Goal: Information Seeking & Learning: Compare options

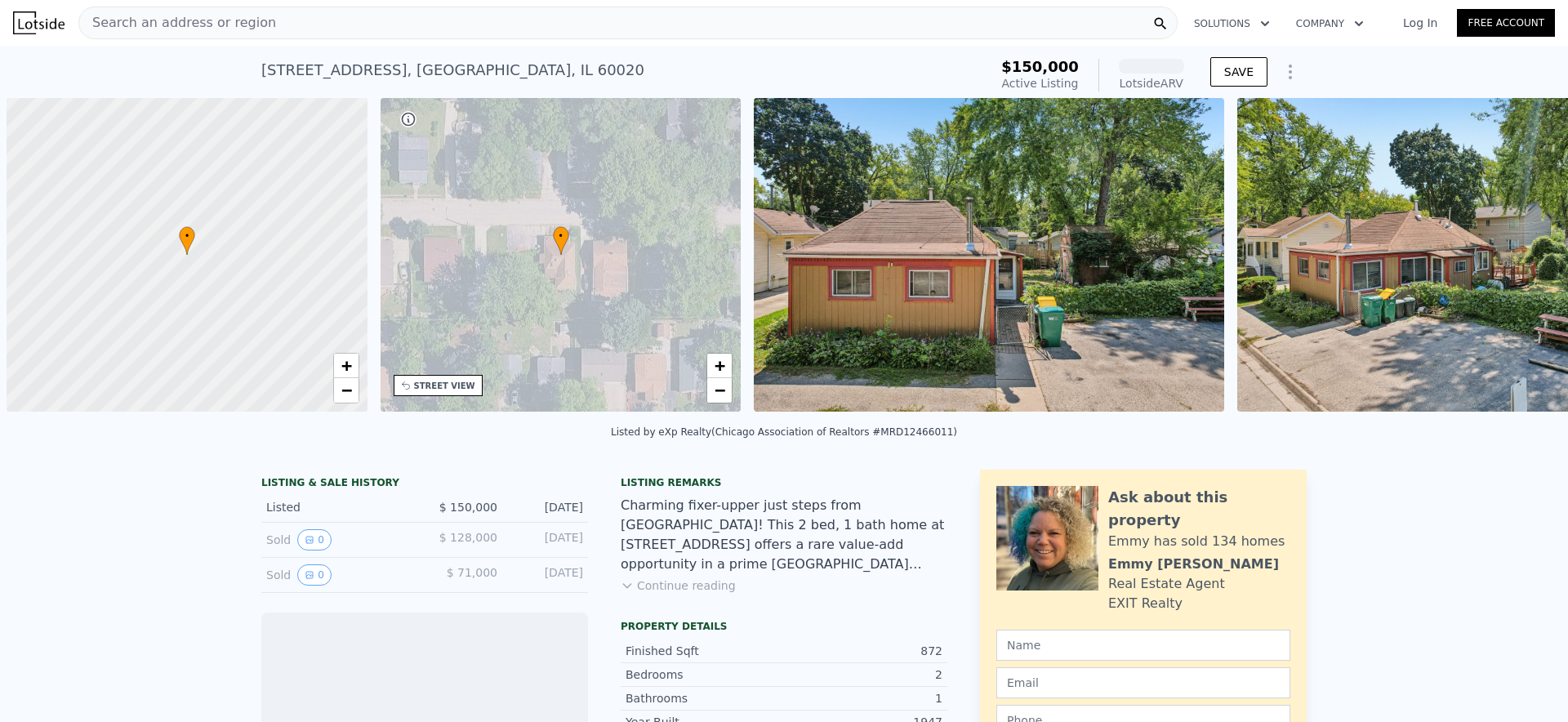
scroll to position [0, 7]
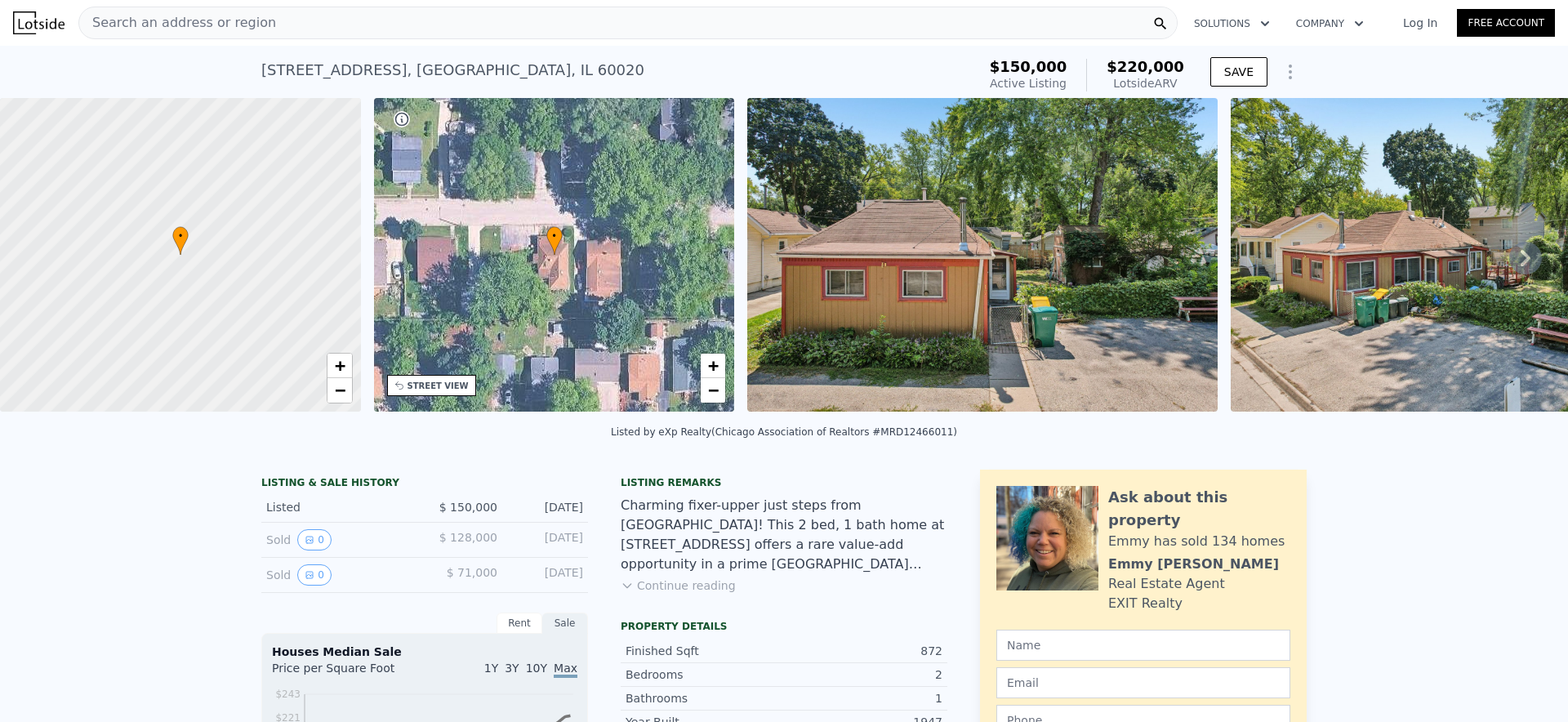
click at [493, 14] on div "Search an address or region" at bounding box center [628, 23] width 1099 height 33
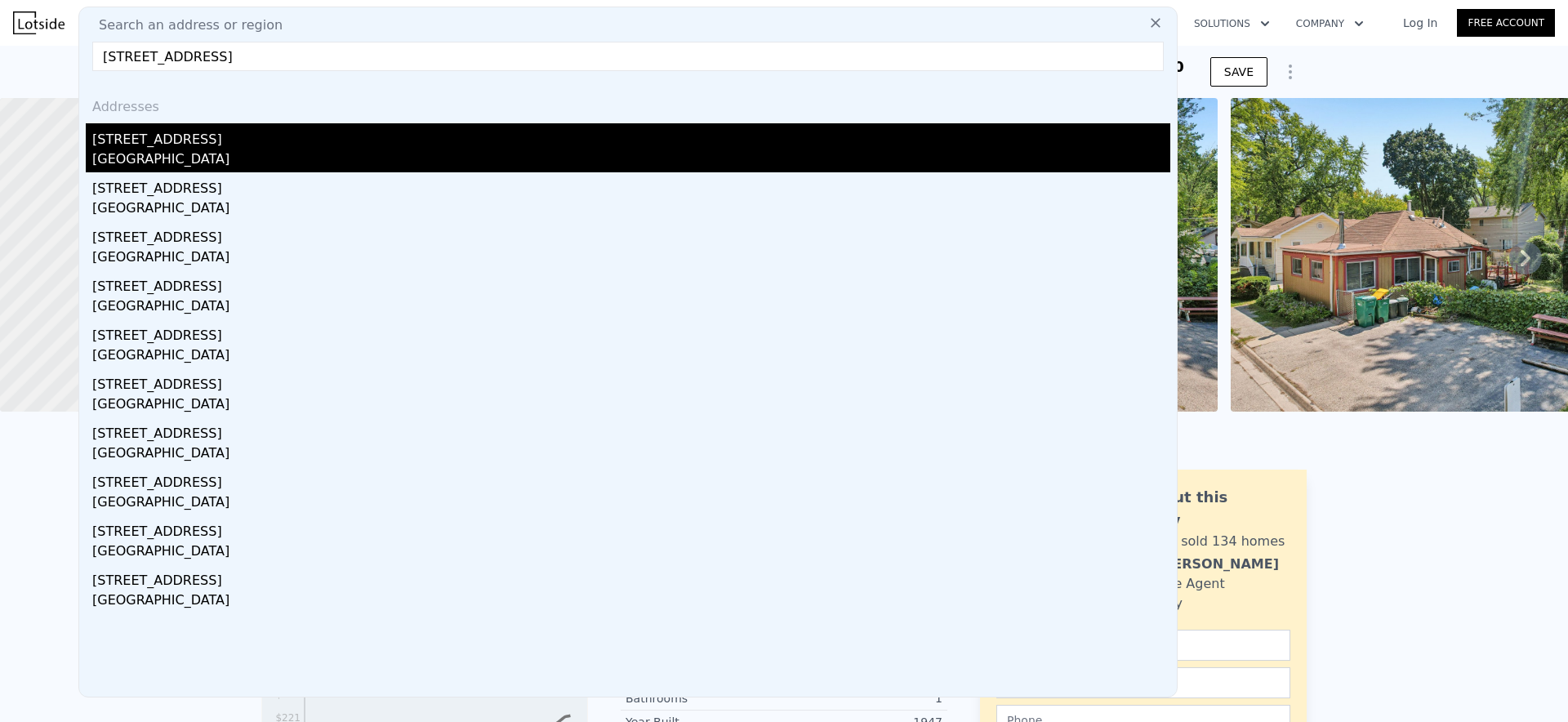
type input "29 S Hickory Ave, Fox Lake, IL 60020"
click at [327, 154] on div "Fox Lake, IL 60020" at bounding box center [631, 161] width 1078 height 23
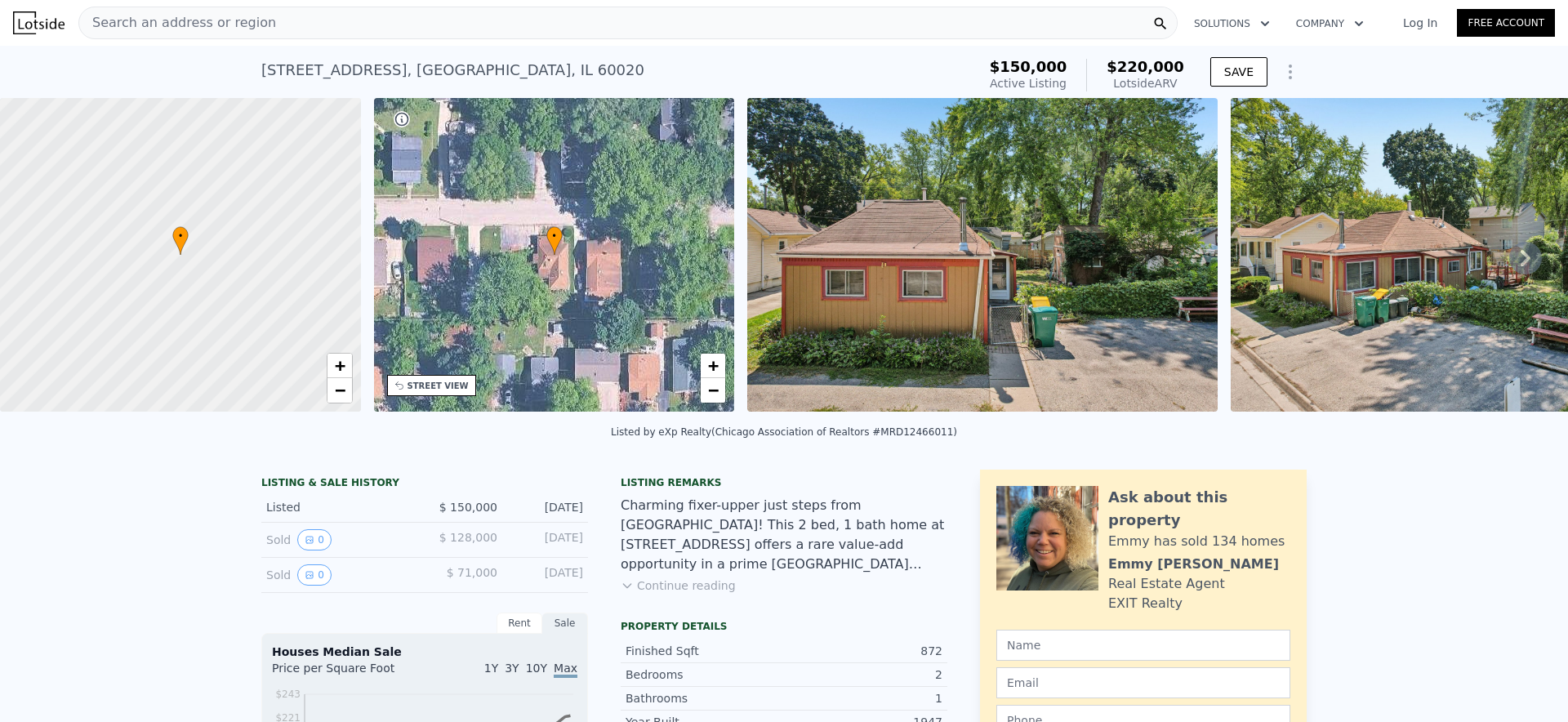
type input "2"
type input "4"
type input "2.5"
type input "910"
type input "1644"
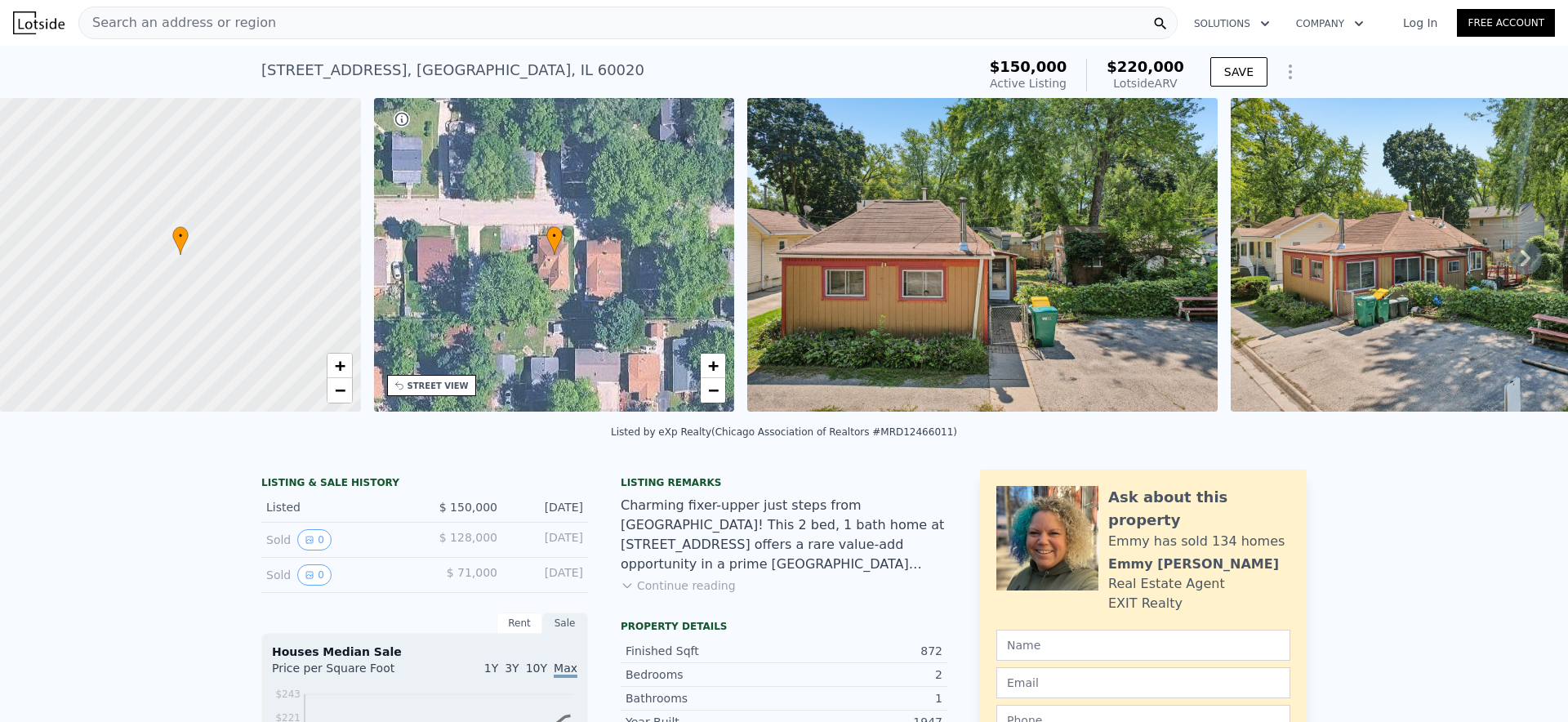
type input "6251"
type input "9479"
checkbox input "true"
type input "$ 233,000"
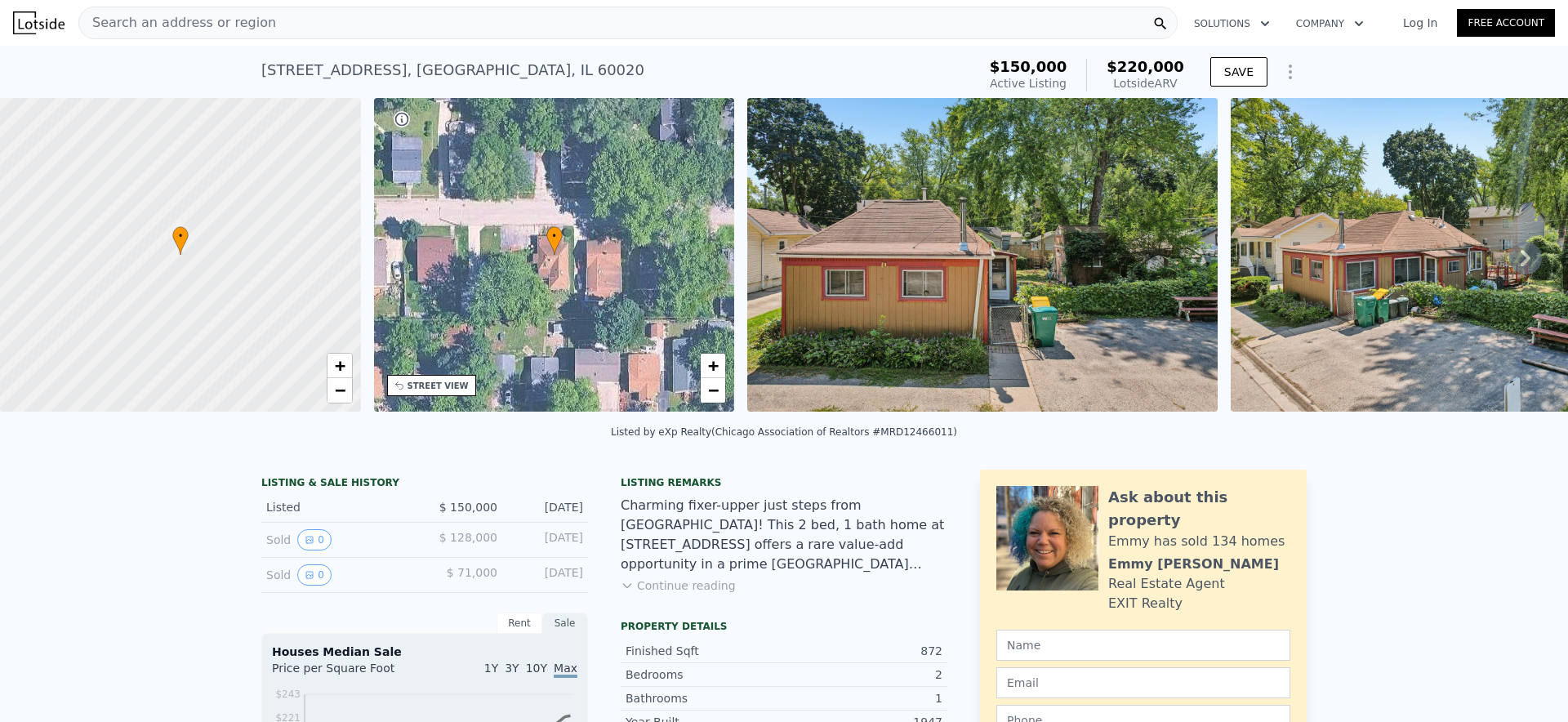
type input "$ 30,399"
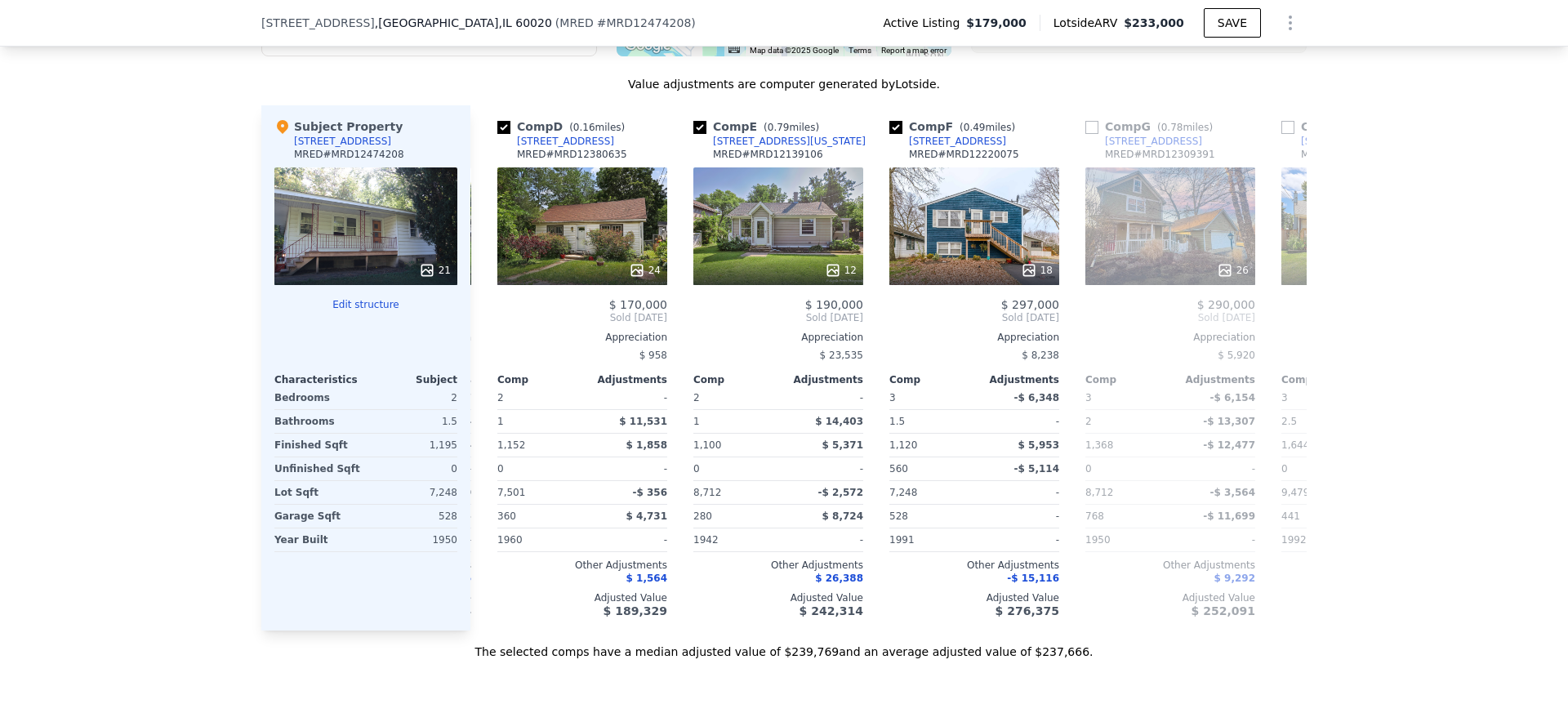
scroll to position [0, 573]
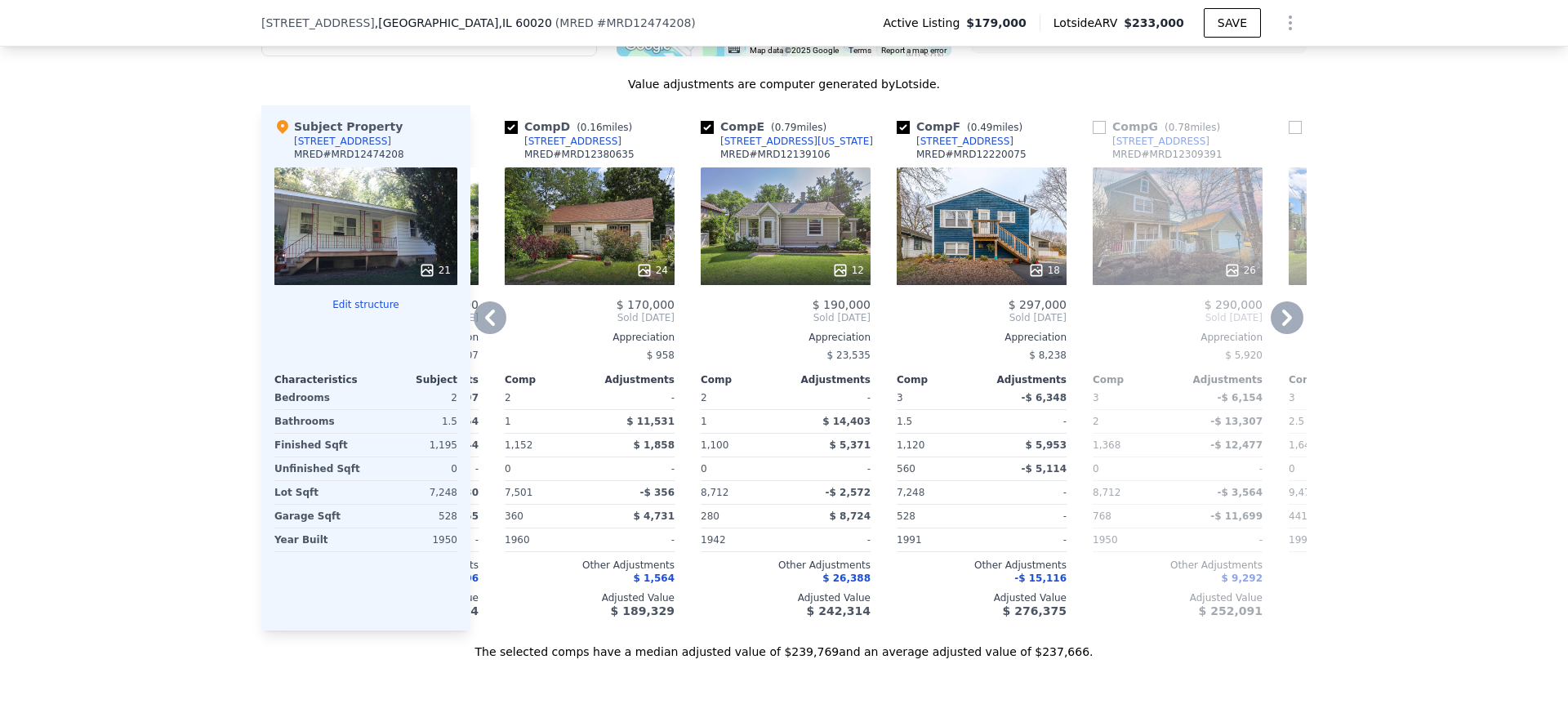
click at [710, 126] on input "checkbox" at bounding box center [708, 128] width 13 height 13
checkbox input "false"
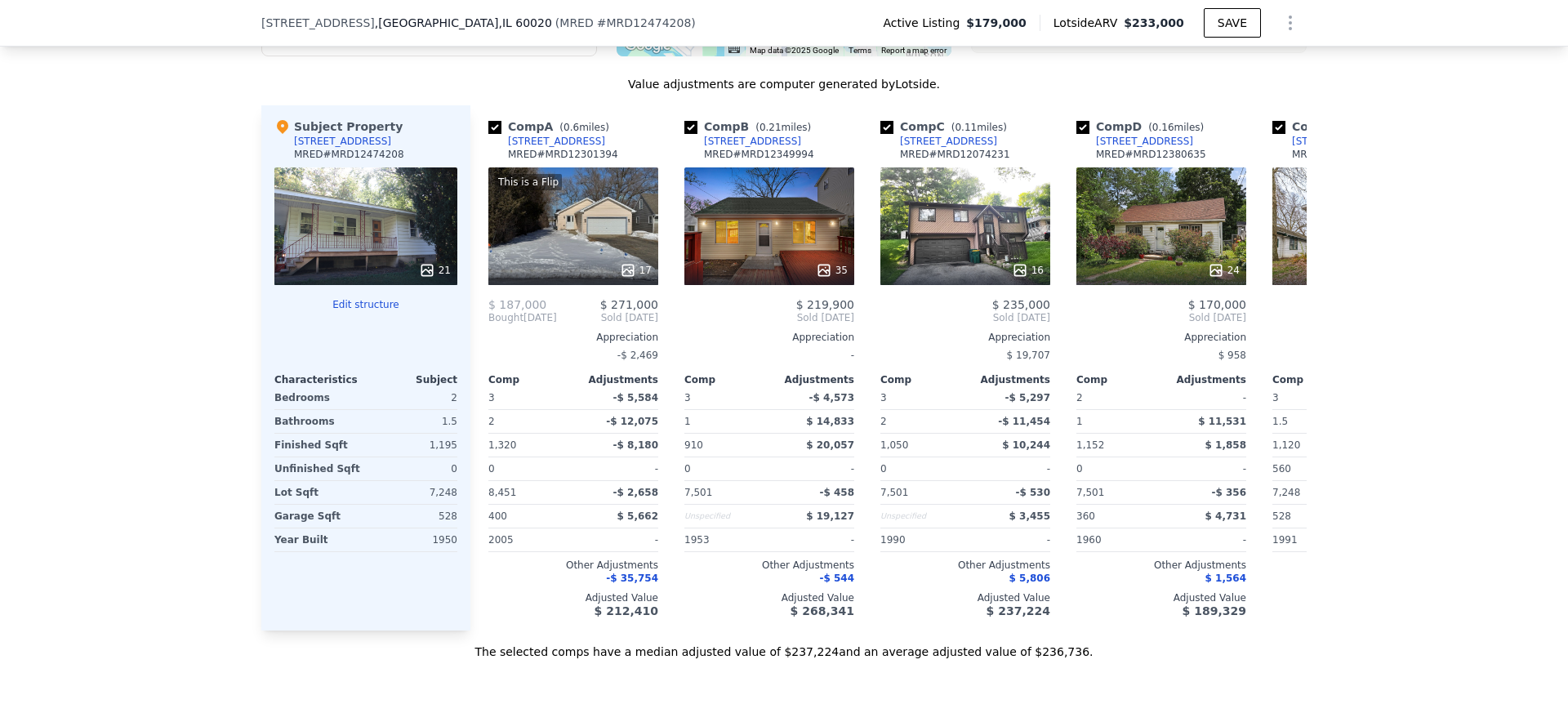
scroll to position [0, 0]
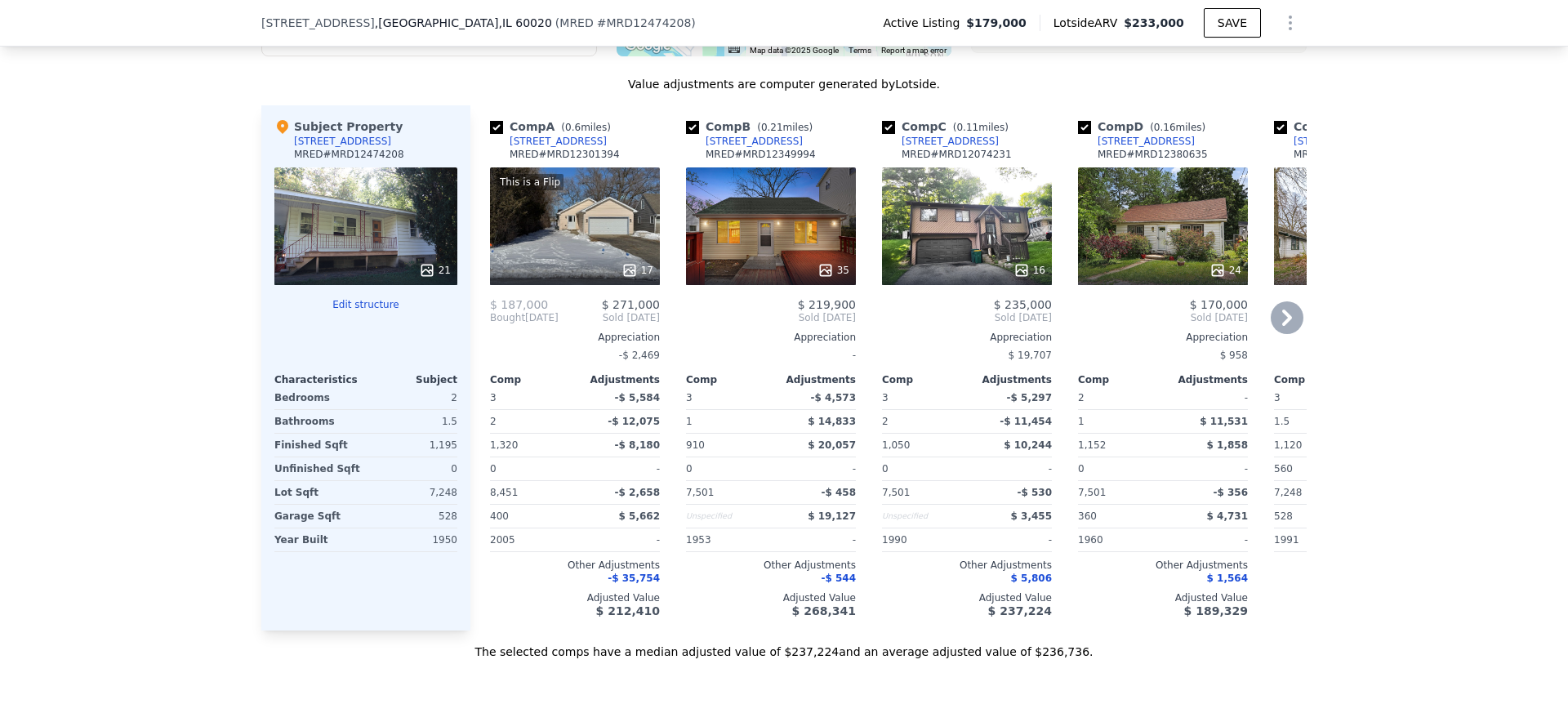
click at [1087, 126] on input "checkbox" at bounding box center [1085, 128] width 13 height 13
checkbox input "false"
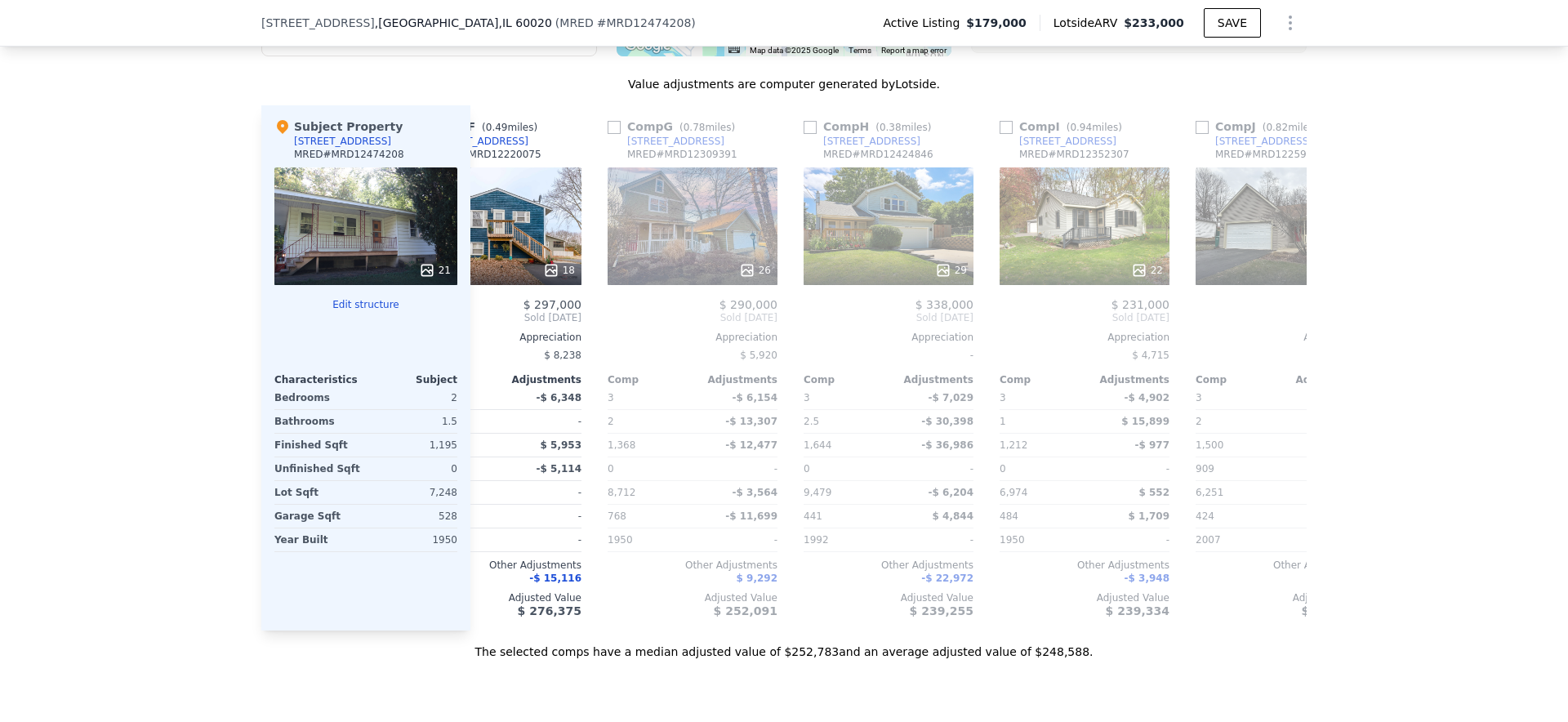
scroll to position [0, 664]
click at [624, 129] on div "Comp G ( 0.78 miles)" at bounding box center [677, 126] width 134 height 16
click at [620, 129] on input "checkbox" at bounding box center [617, 128] width 13 height 13
checkbox input "true"
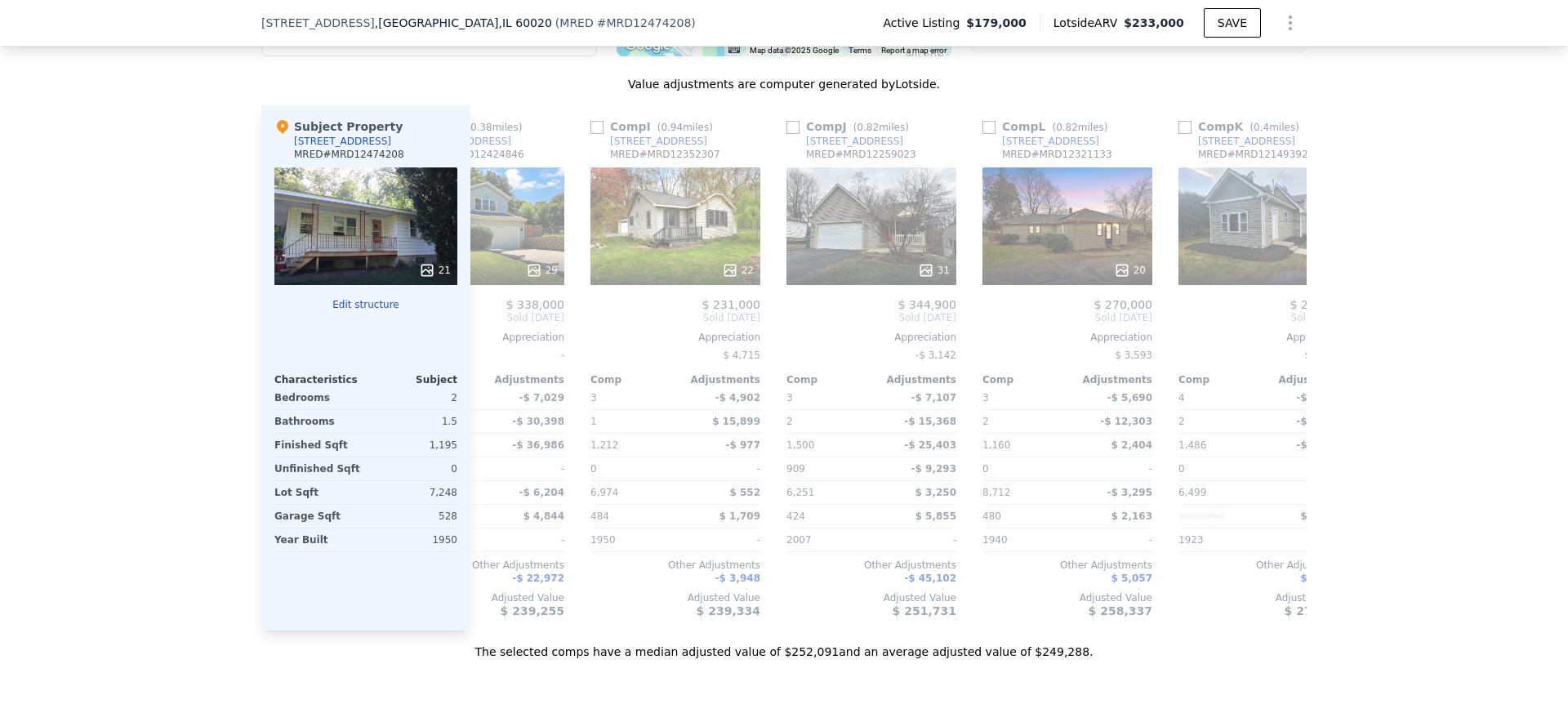
scroll to position [0, 1116]
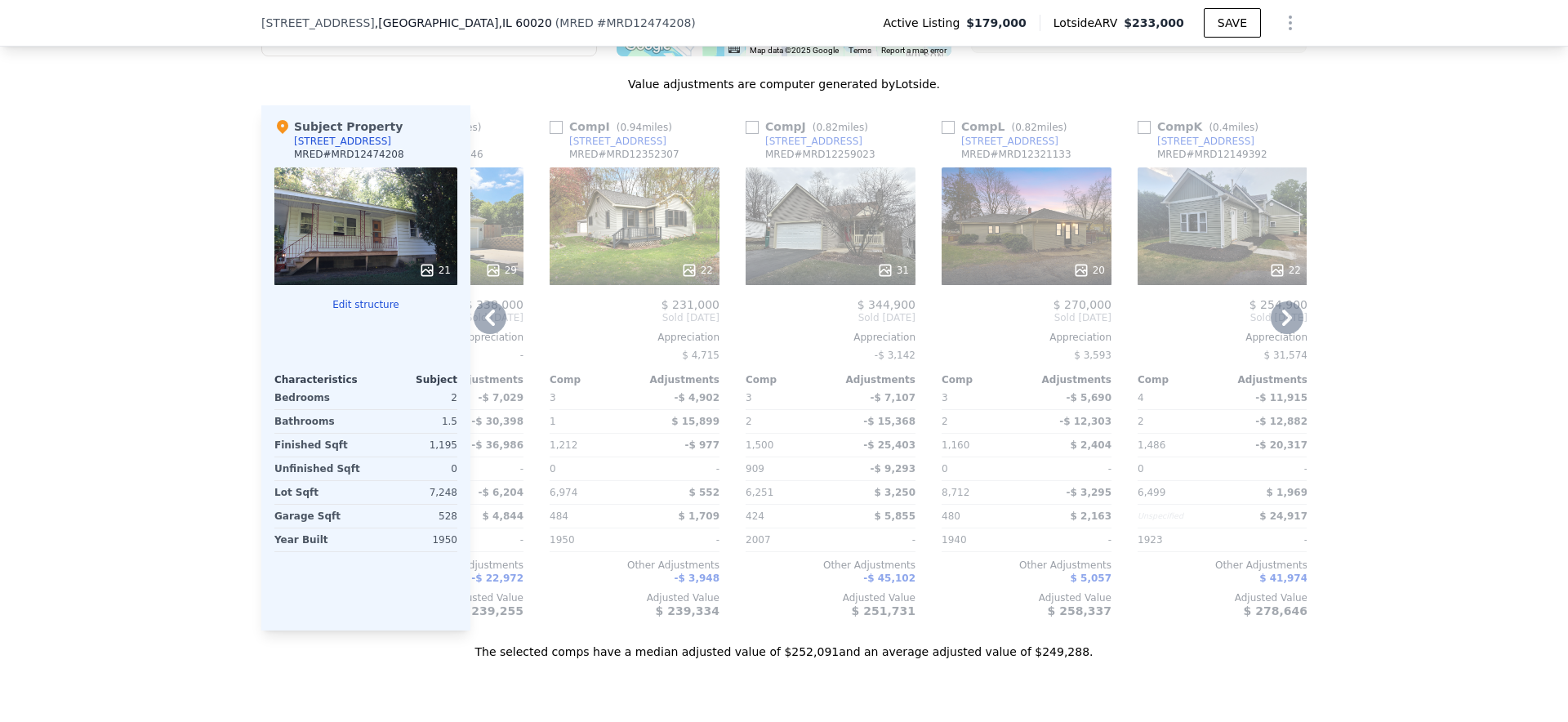
click at [553, 122] on input "checkbox" at bounding box center [556, 128] width 13 height 13
checkbox input "true"
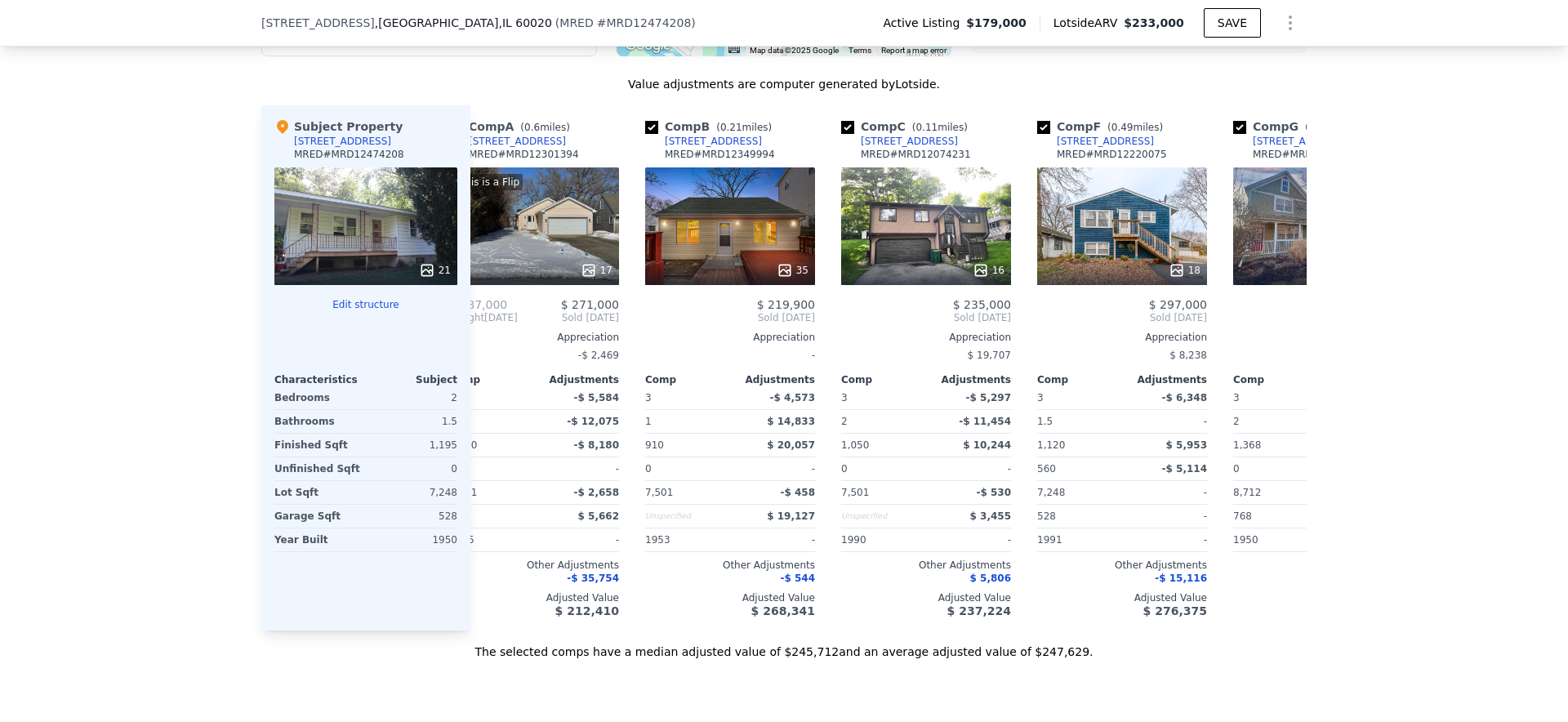
scroll to position [0, 0]
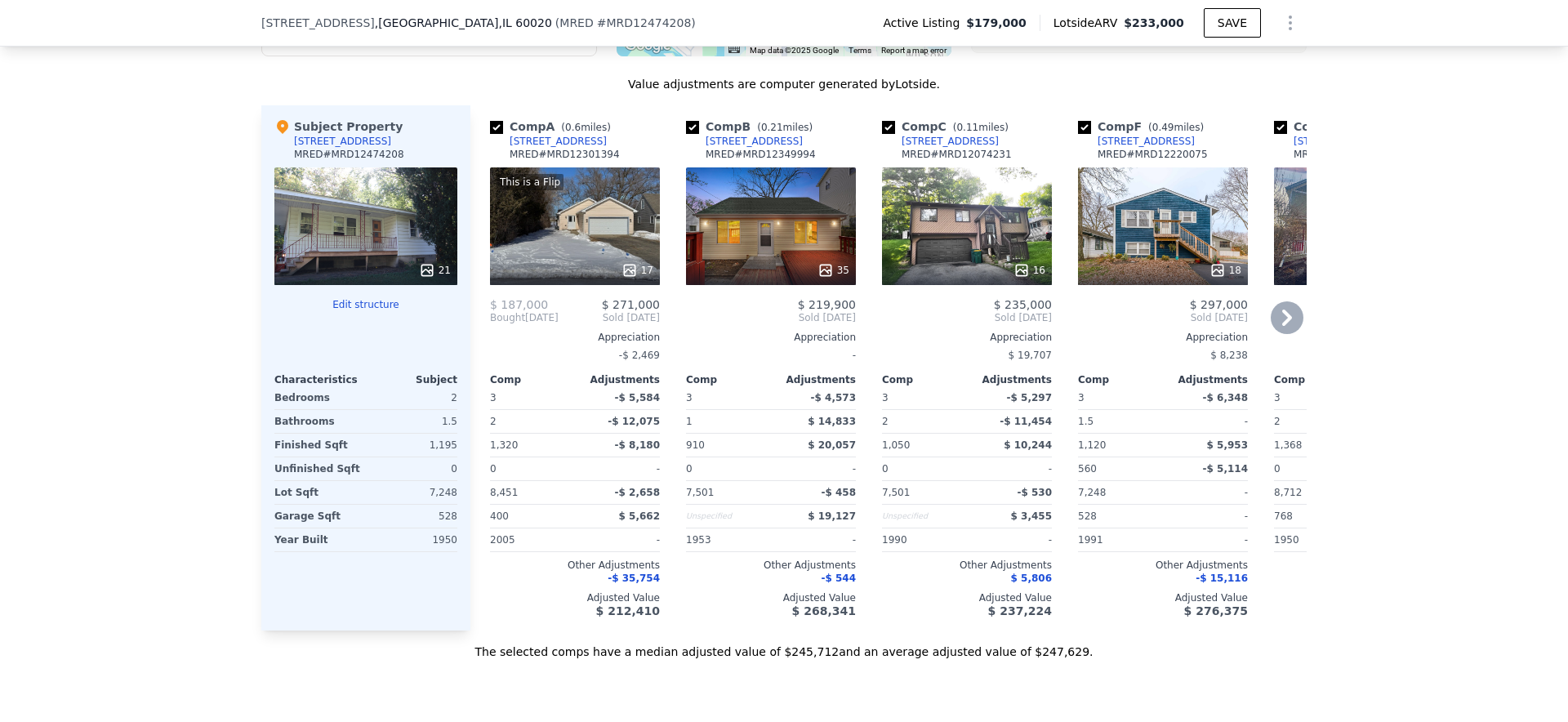
click at [496, 124] on input "checkbox" at bounding box center [497, 128] width 13 height 13
checkbox input "false"
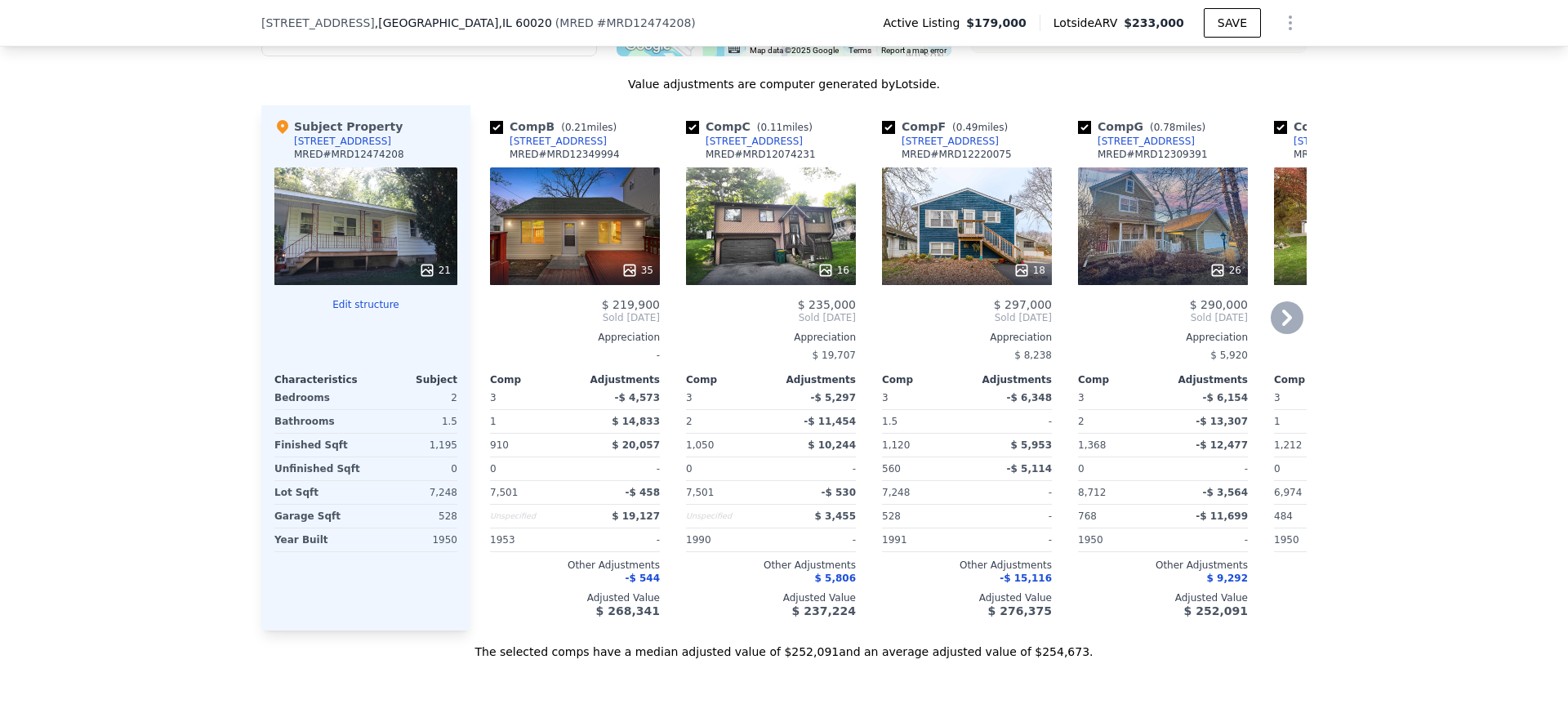
click at [357, 144] on div "29 S Hickory Ave" at bounding box center [342, 142] width 97 height 13
click at [357, 140] on div "29 S Hickory Ave" at bounding box center [342, 142] width 97 height 13
click at [337, 202] on div "21" at bounding box center [365, 226] width 183 height 118
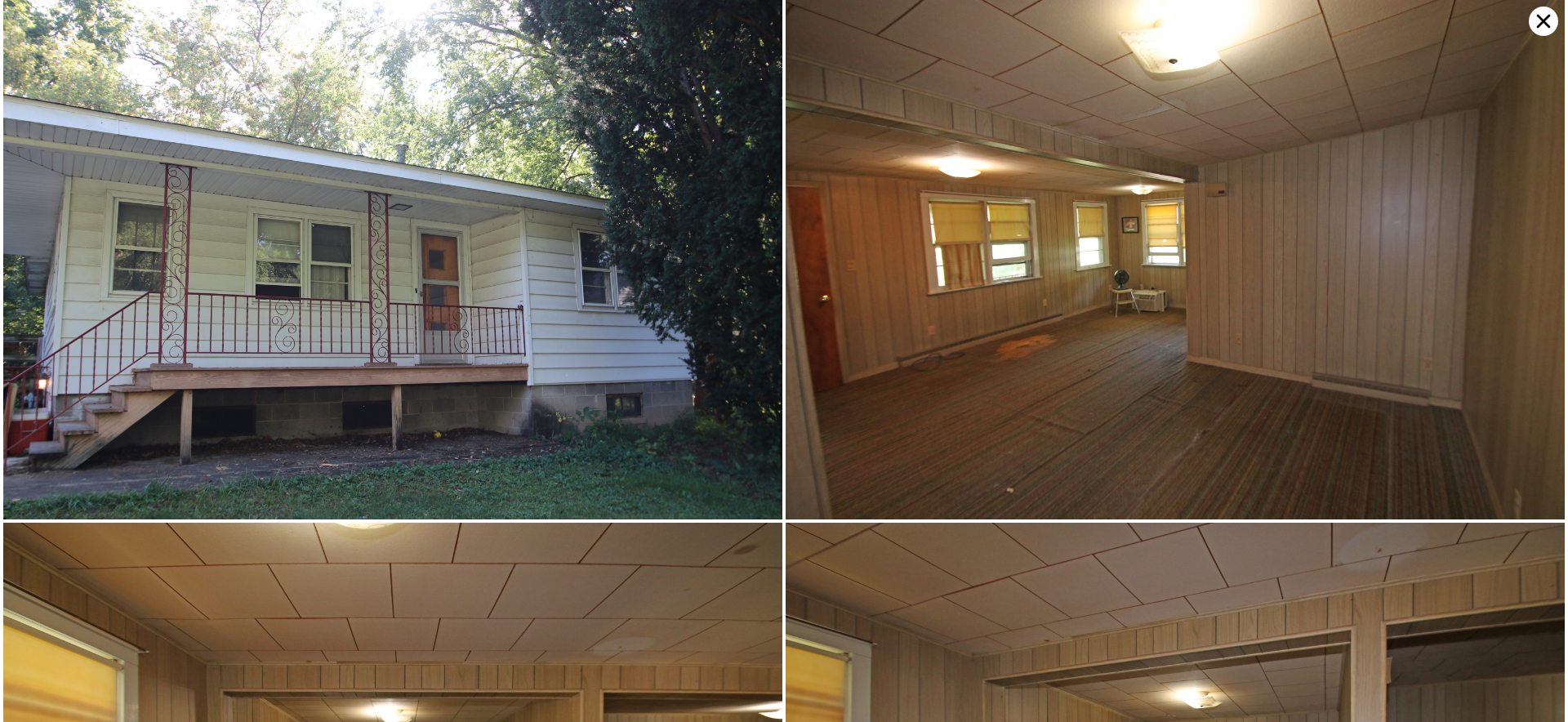
click at [1534, 26] on icon at bounding box center [1543, 21] width 30 height 30
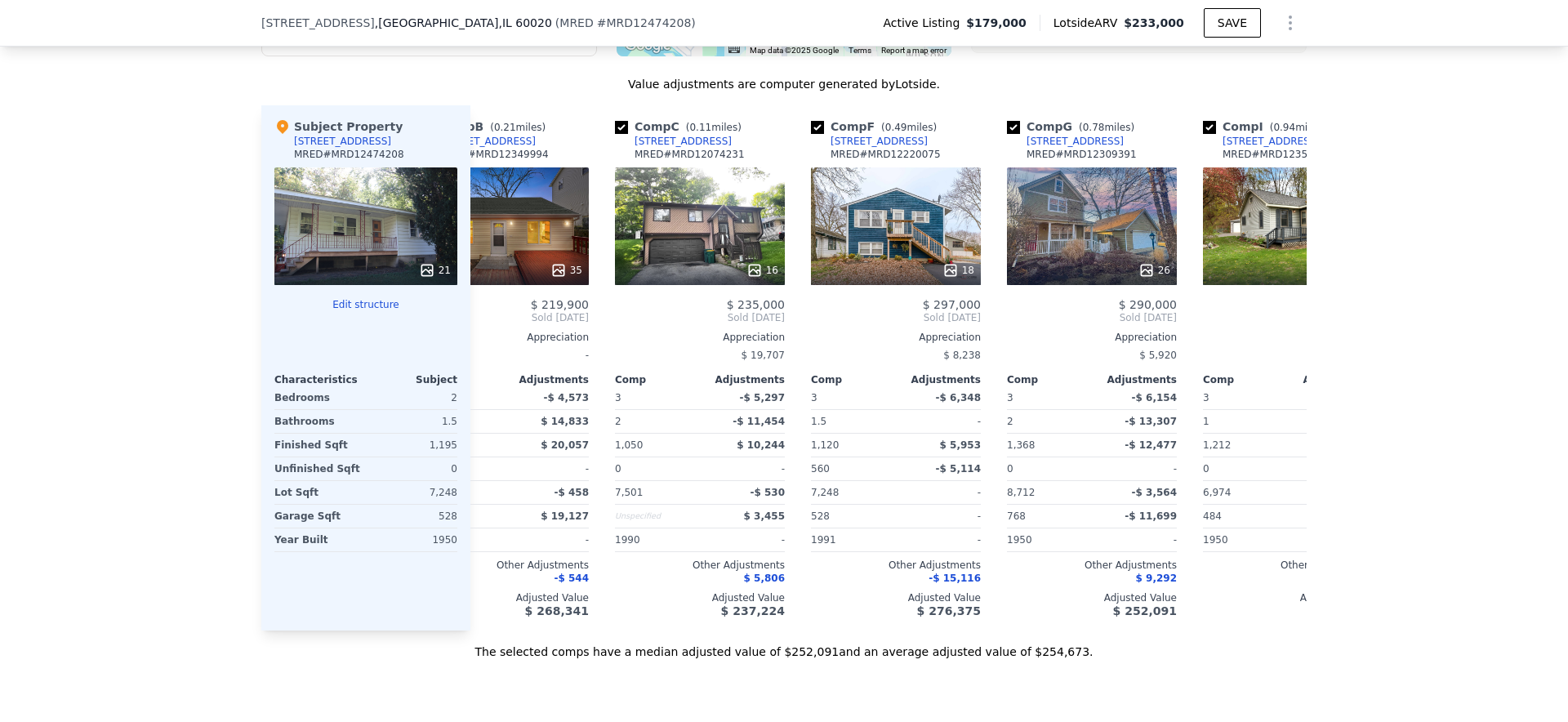
scroll to position [0, 73]
click at [347, 204] on div "21" at bounding box center [365, 226] width 183 height 118
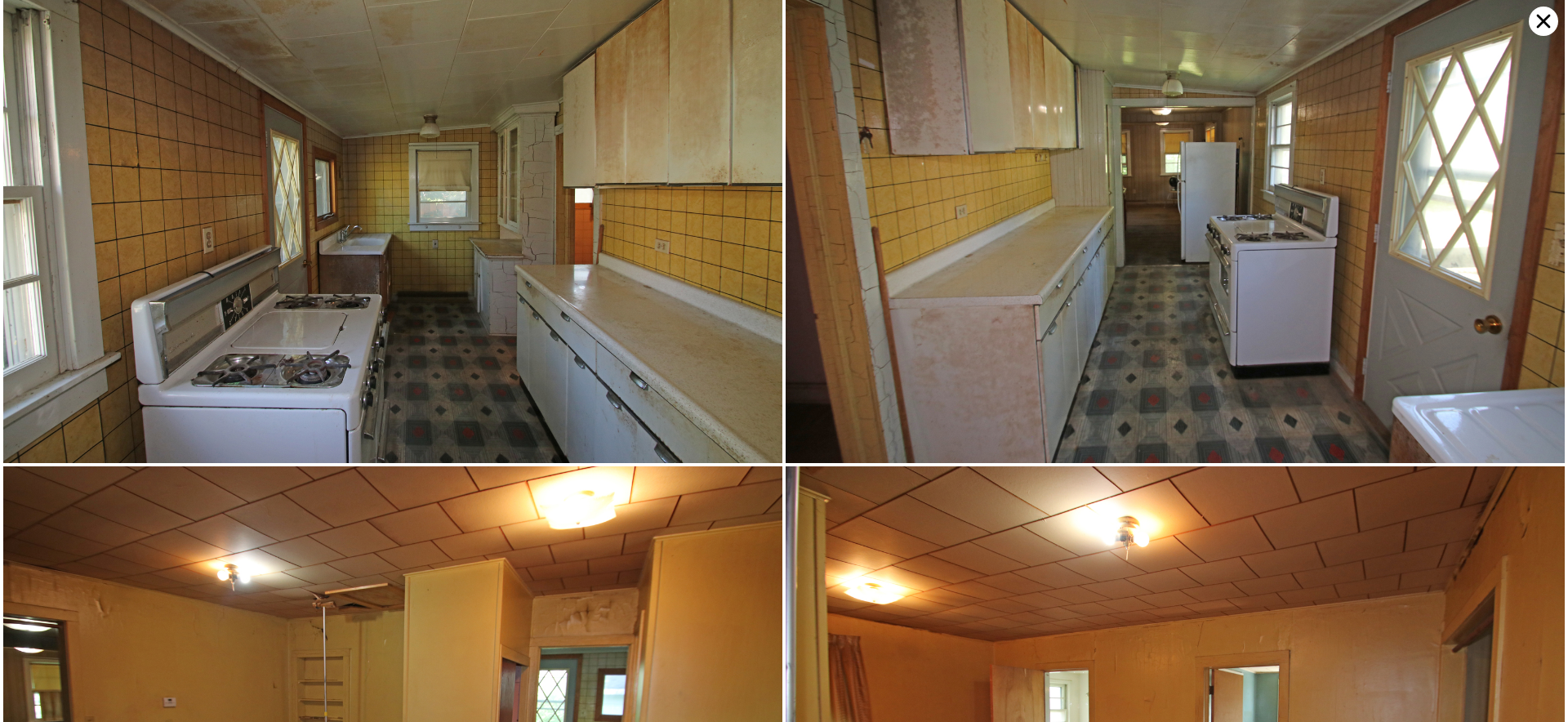
scroll to position [1568, 0]
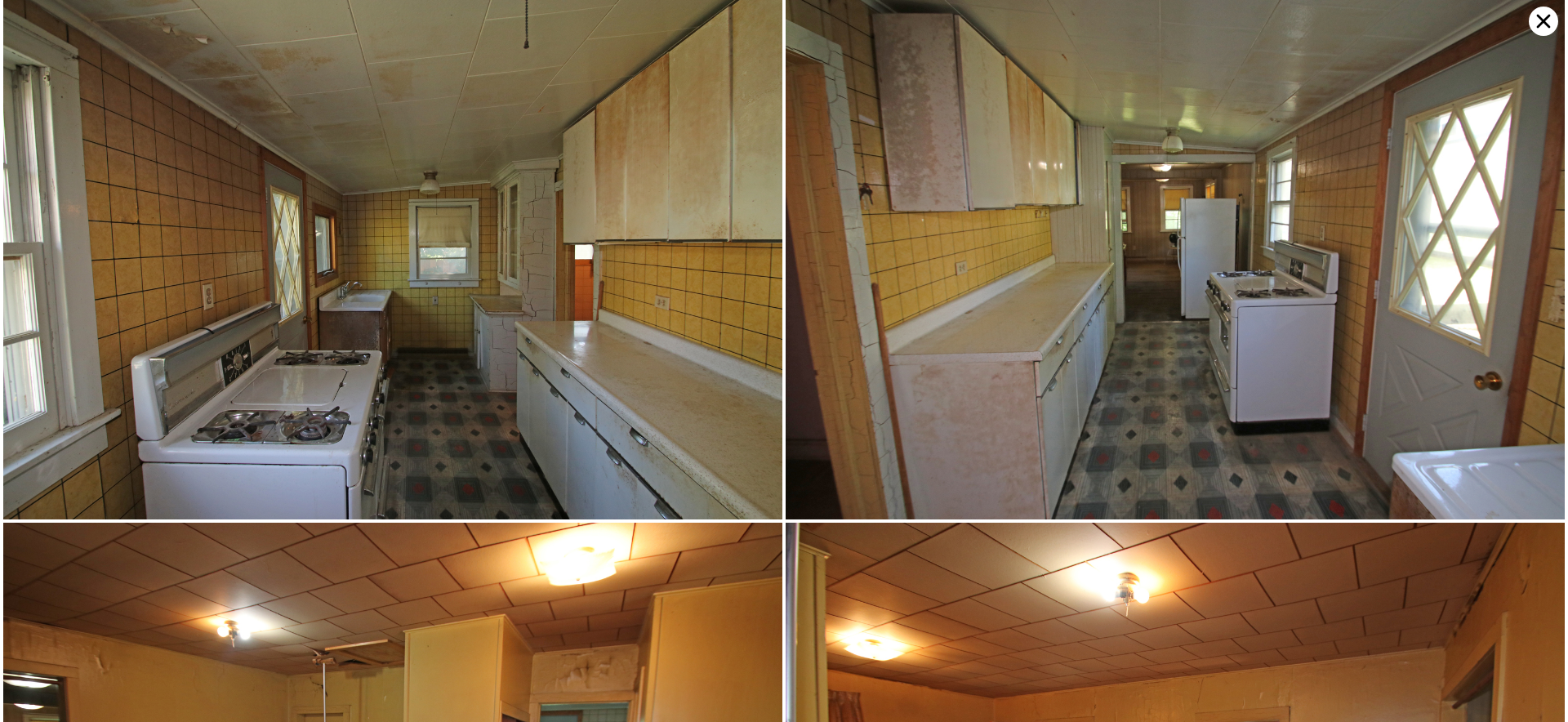
click at [1541, 24] on icon at bounding box center [1544, 21] width 13 height 13
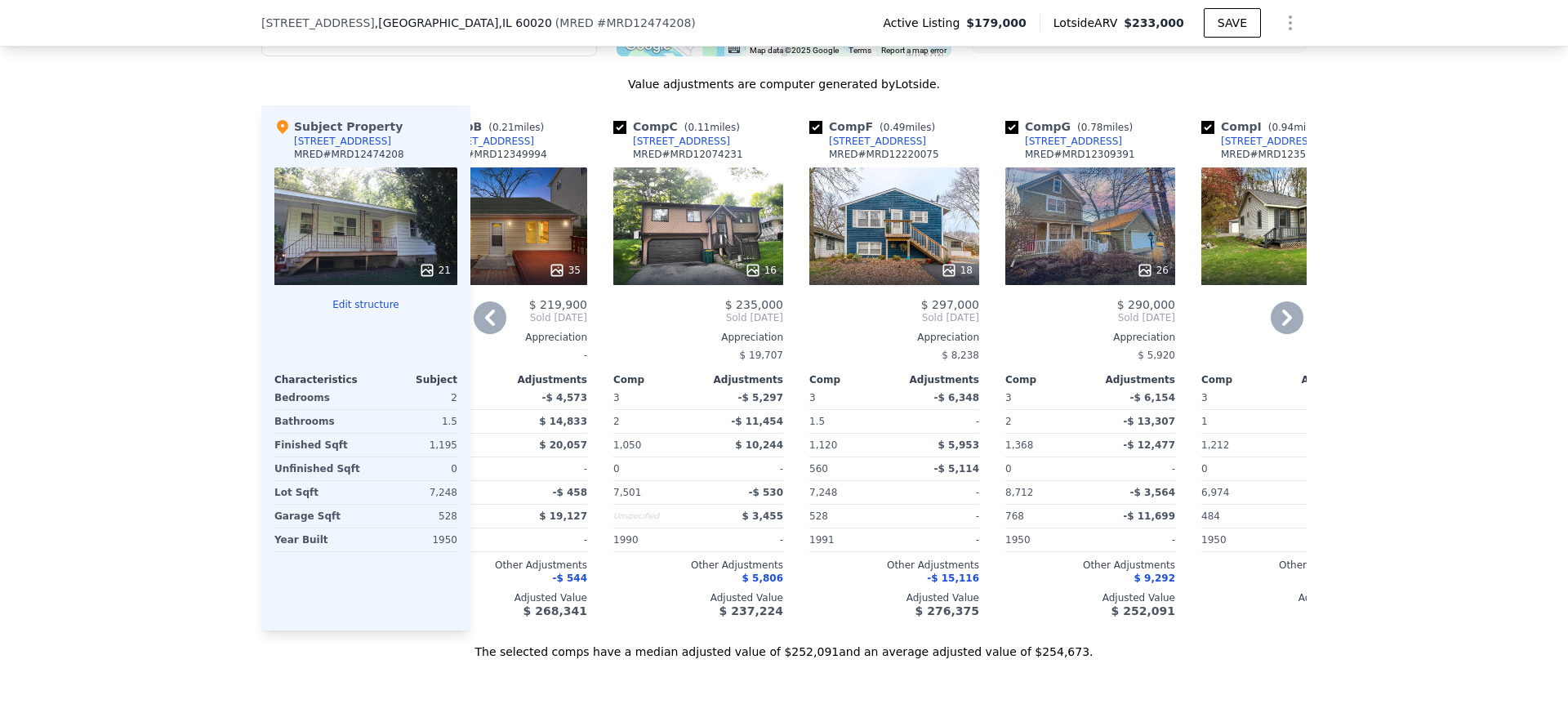
click at [674, 198] on div "16" at bounding box center [698, 226] width 170 height 118
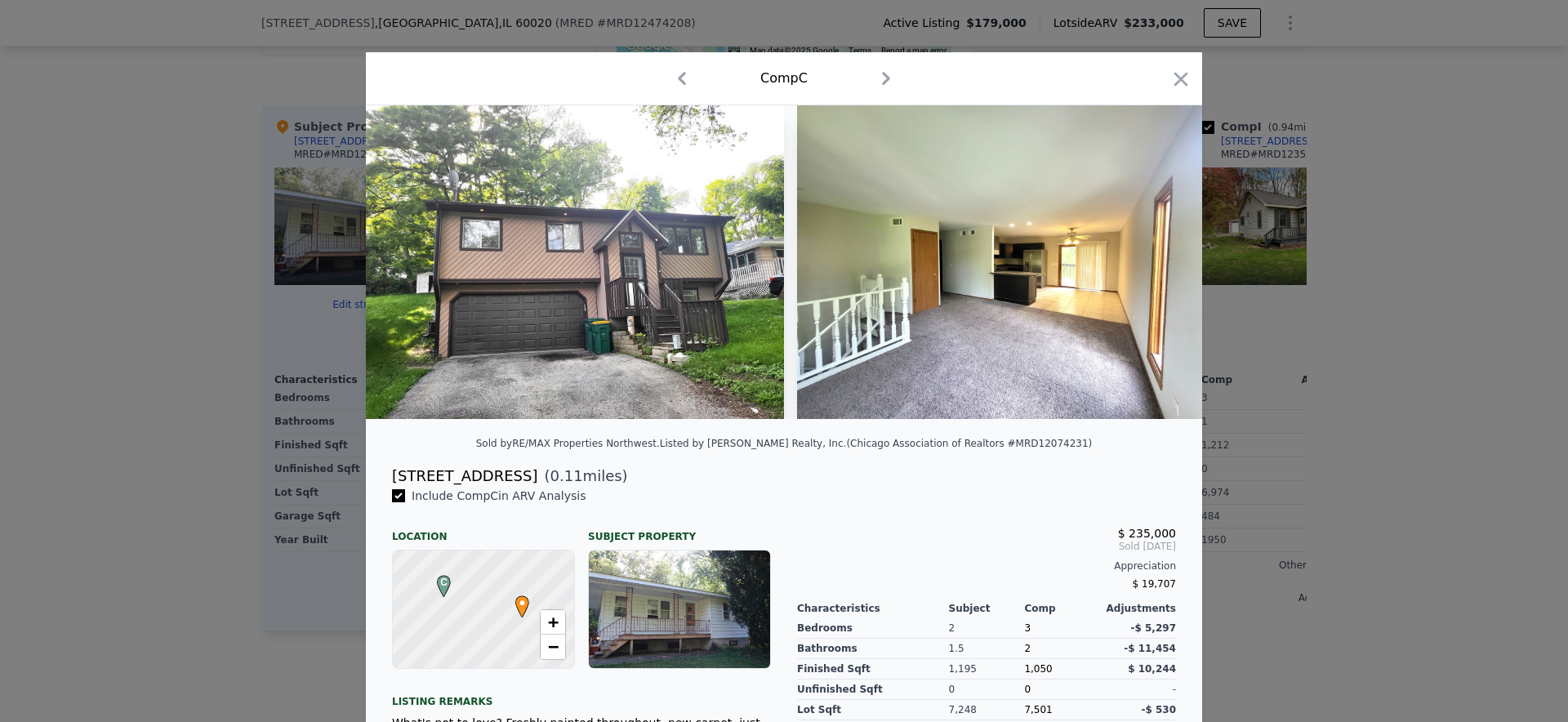
click at [1263, 303] on div at bounding box center [784, 361] width 1568 height 722
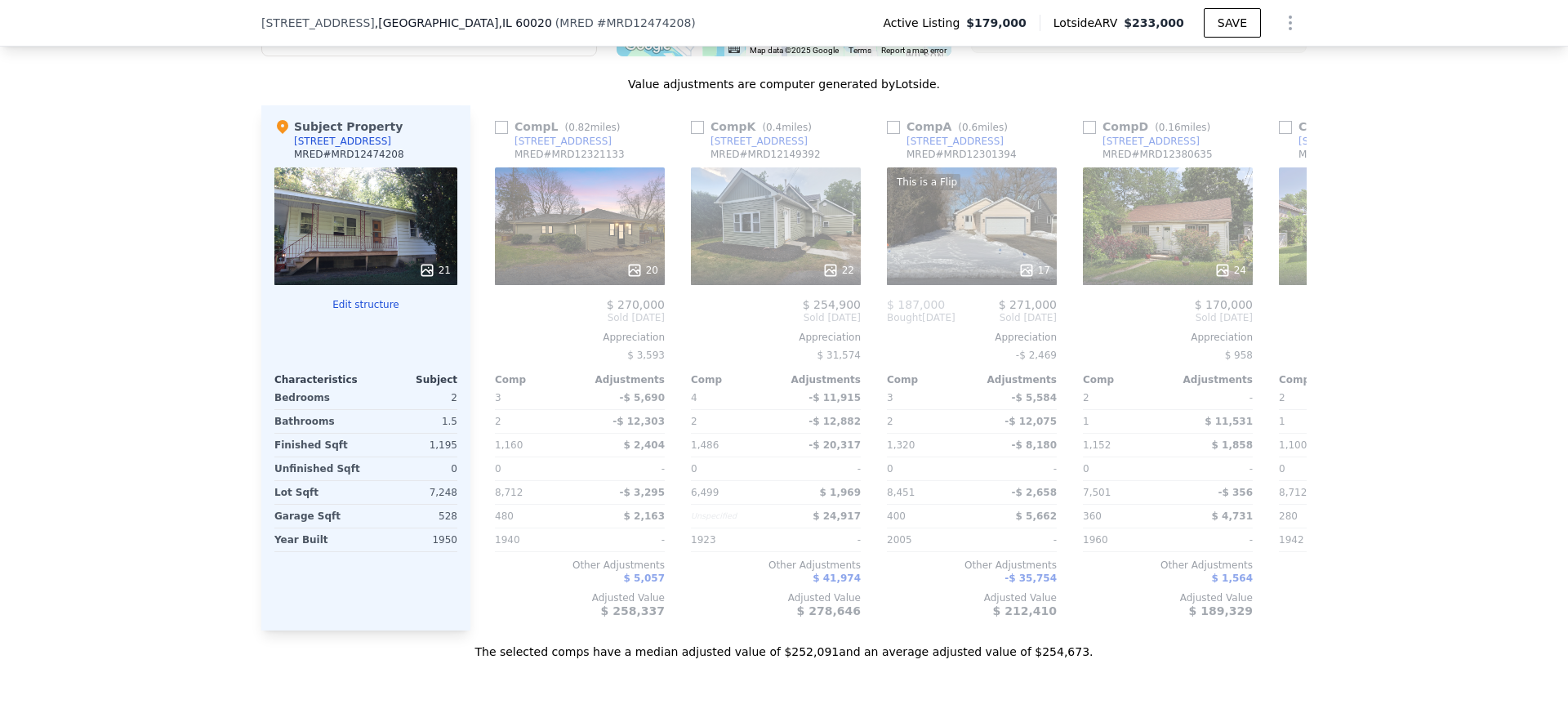
scroll to position [0, 1366]
click at [901, 126] on input "checkbox" at bounding box center [895, 128] width 13 height 13
checkbox input "true"
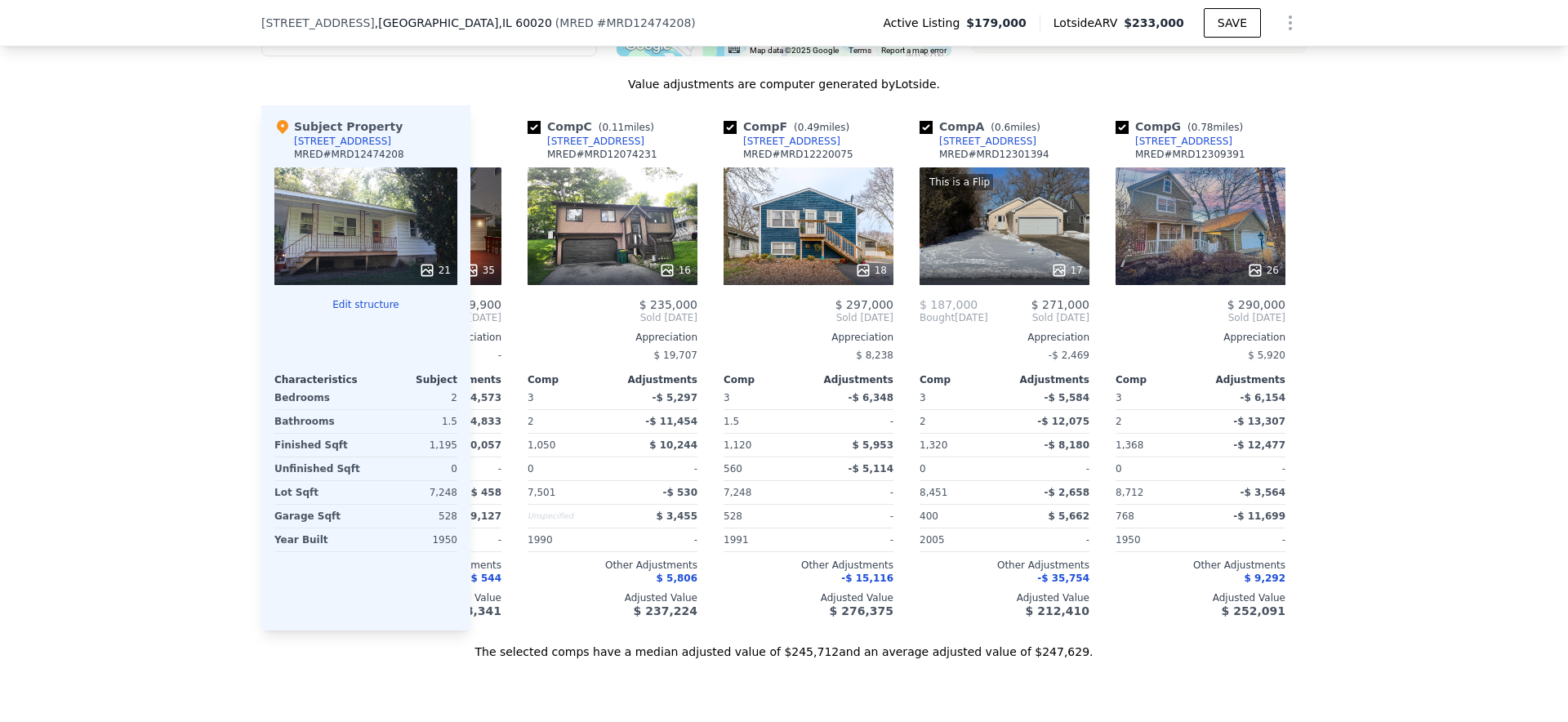
scroll to position [0, 0]
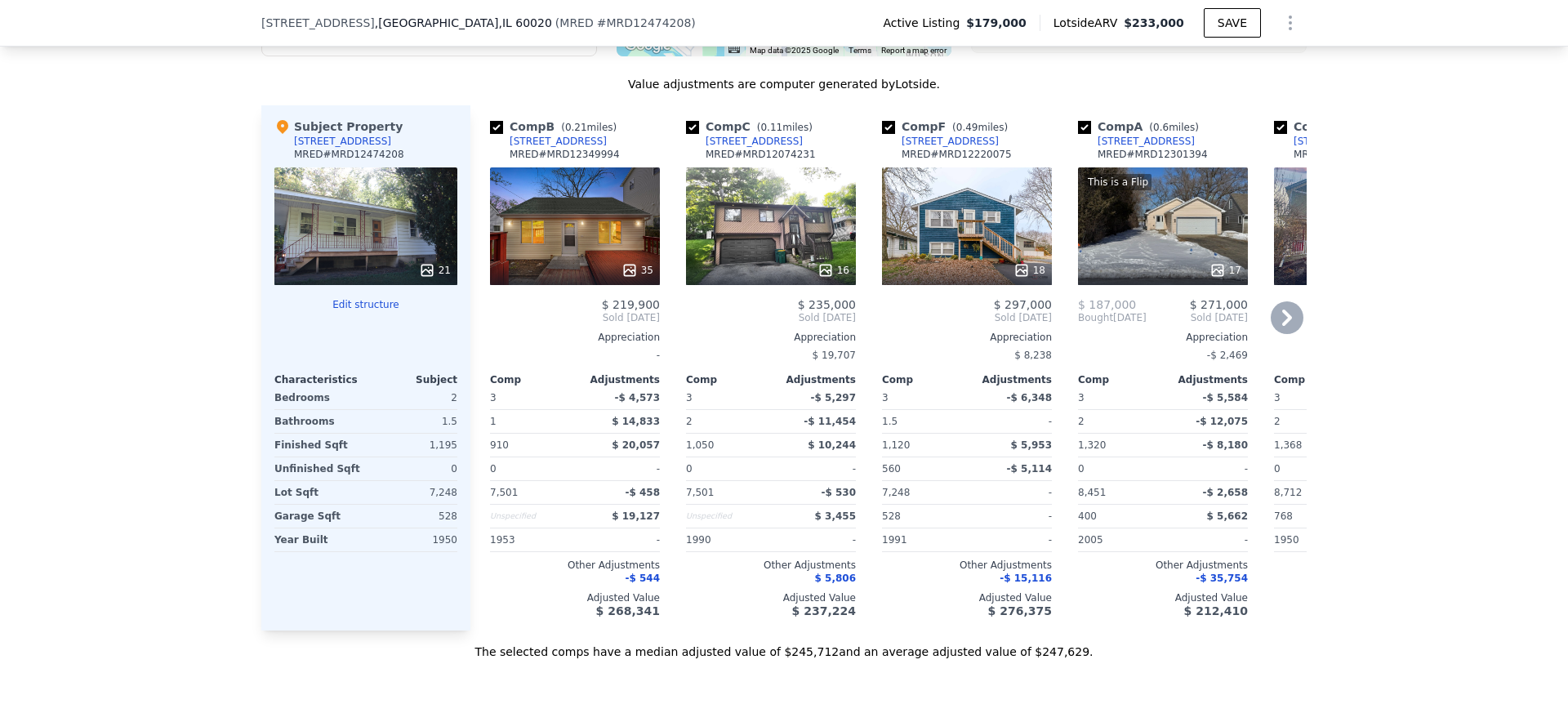
click at [598, 218] on div "35" at bounding box center [574, 226] width 170 height 118
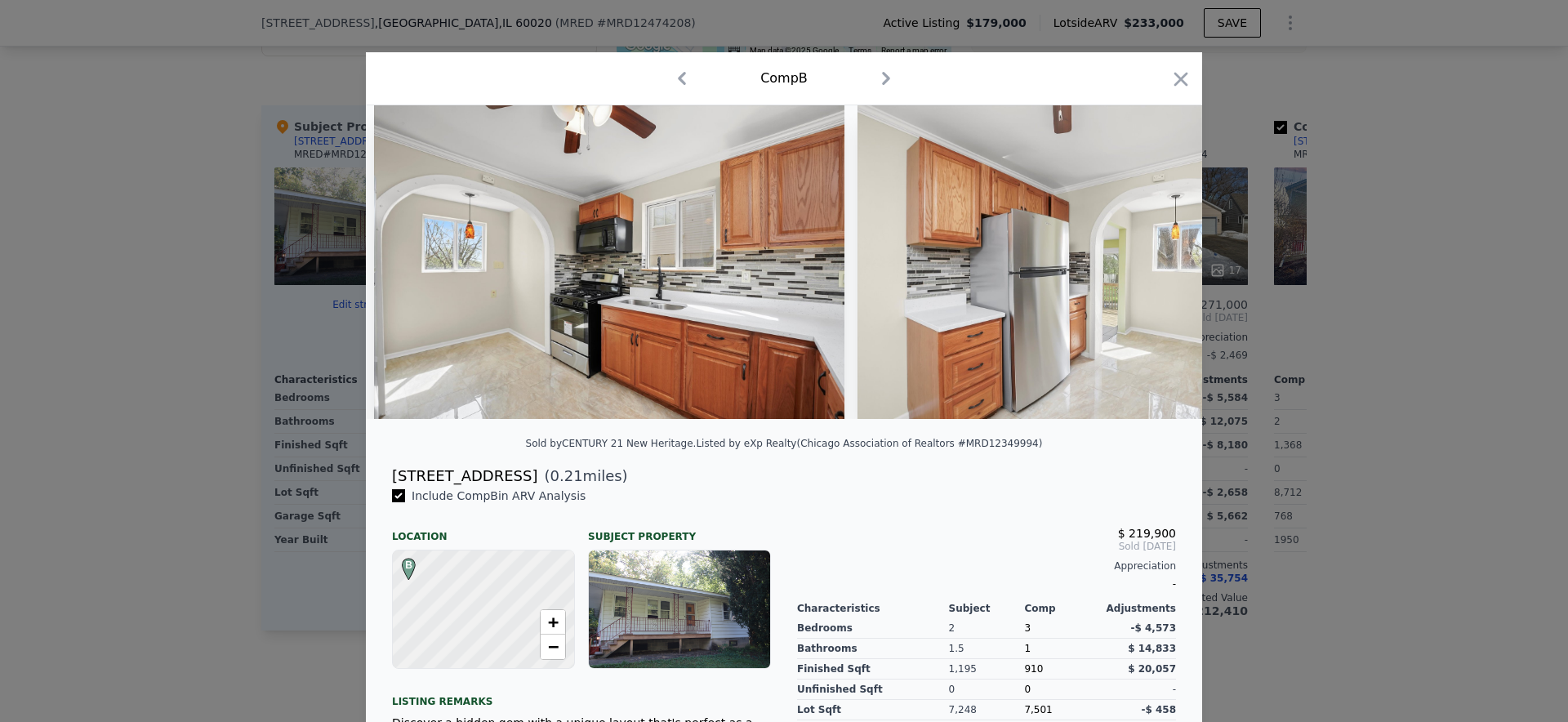
scroll to position [0, 1634]
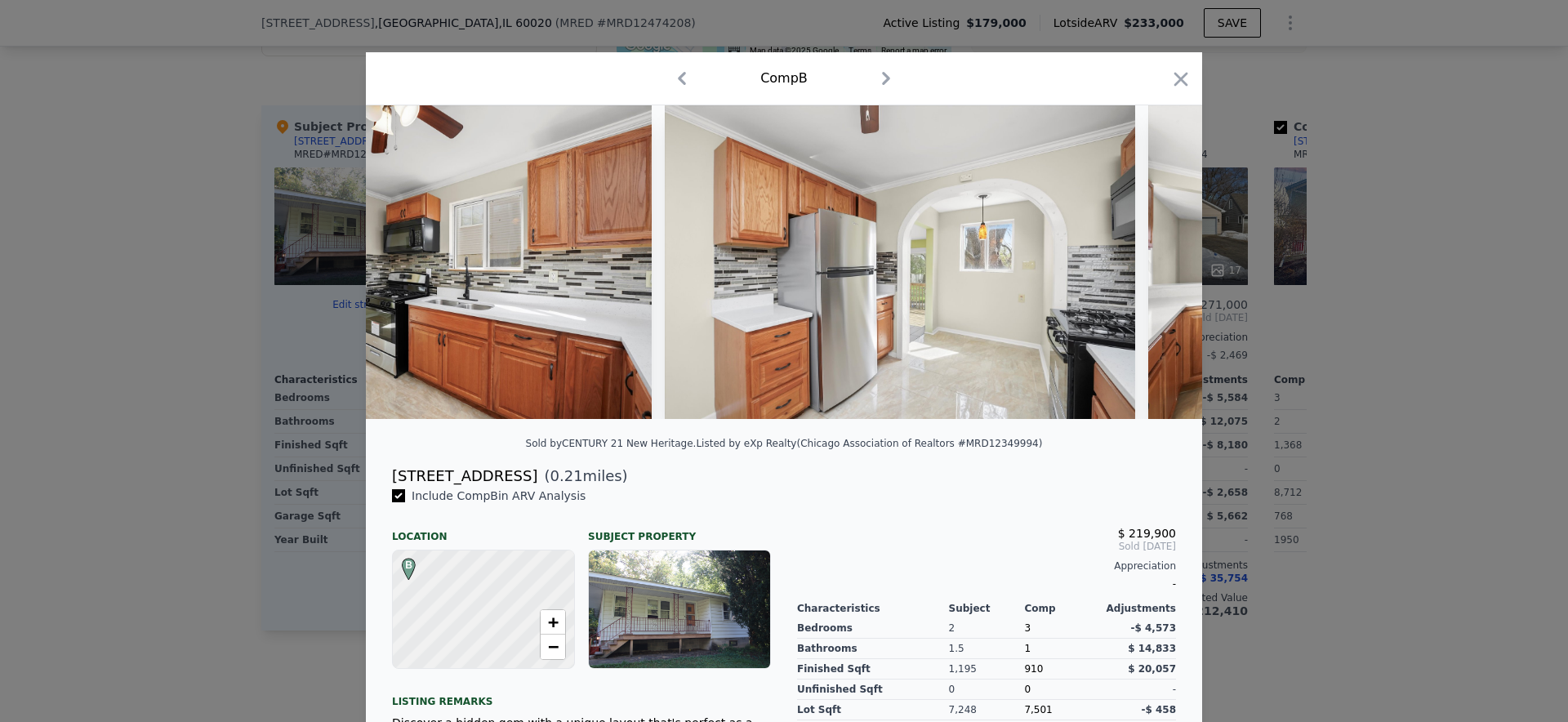
click at [1427, 234] on div at bounding box center [784, 361] width 1568 height 722
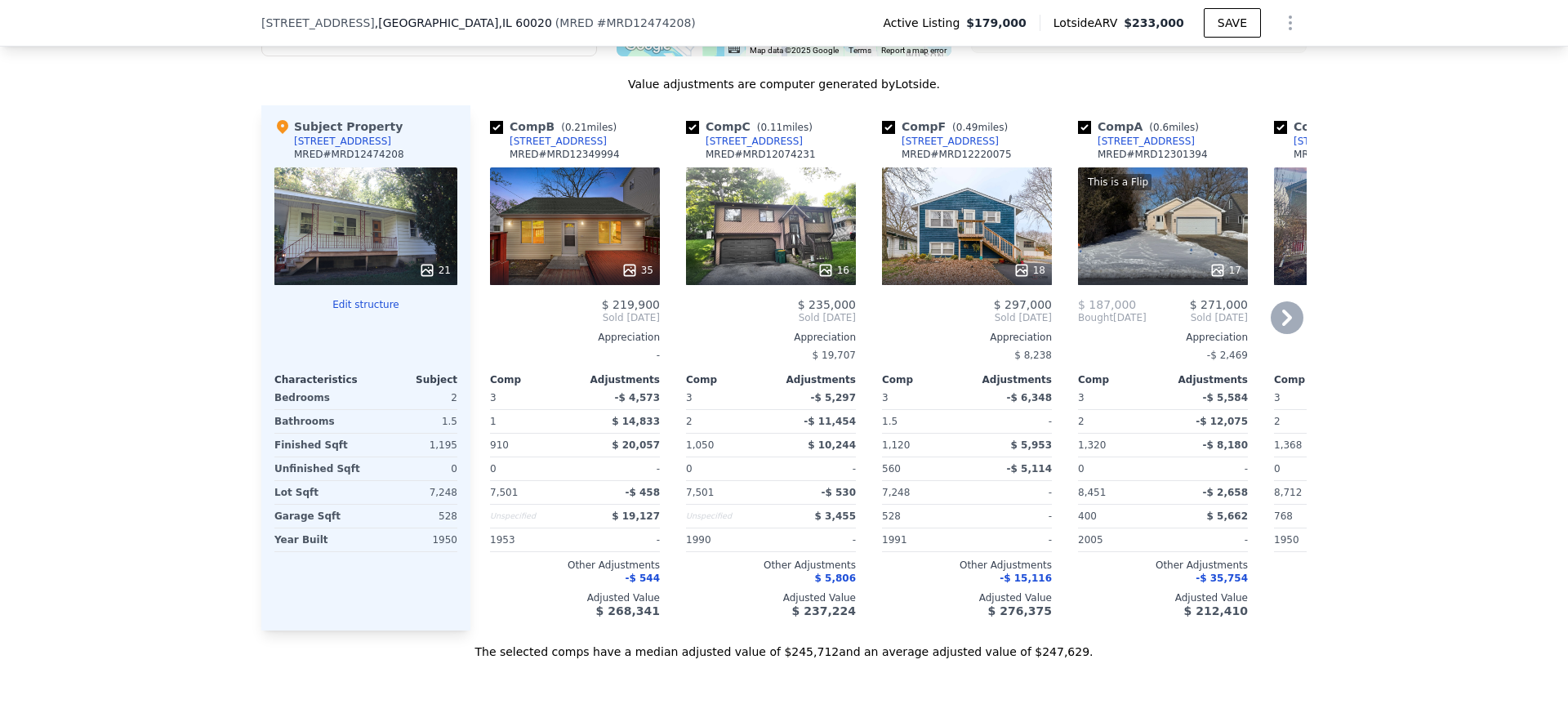
click at [963, 242] on div "18" at bounding box center [967, 226] width 170 height 118
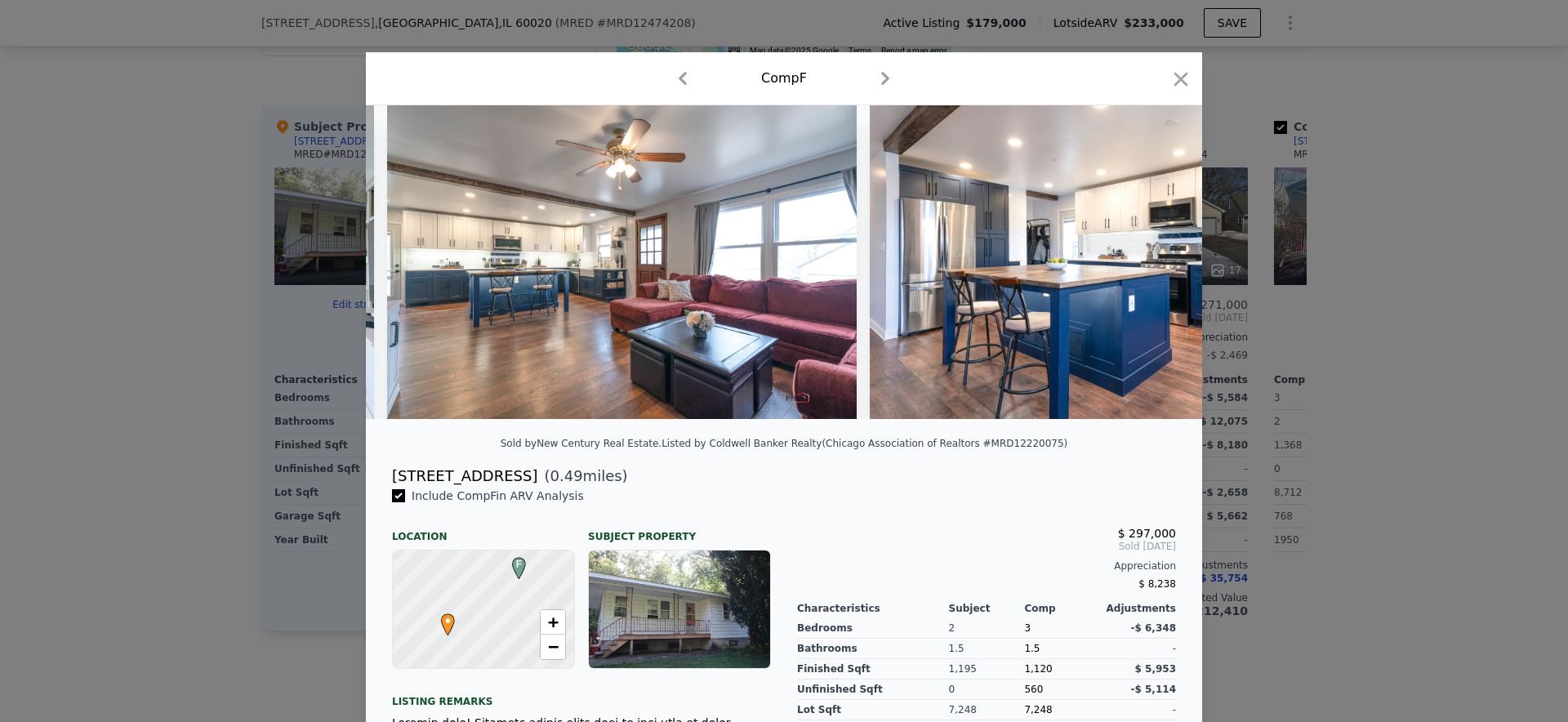
scroll to position [0, 1940]
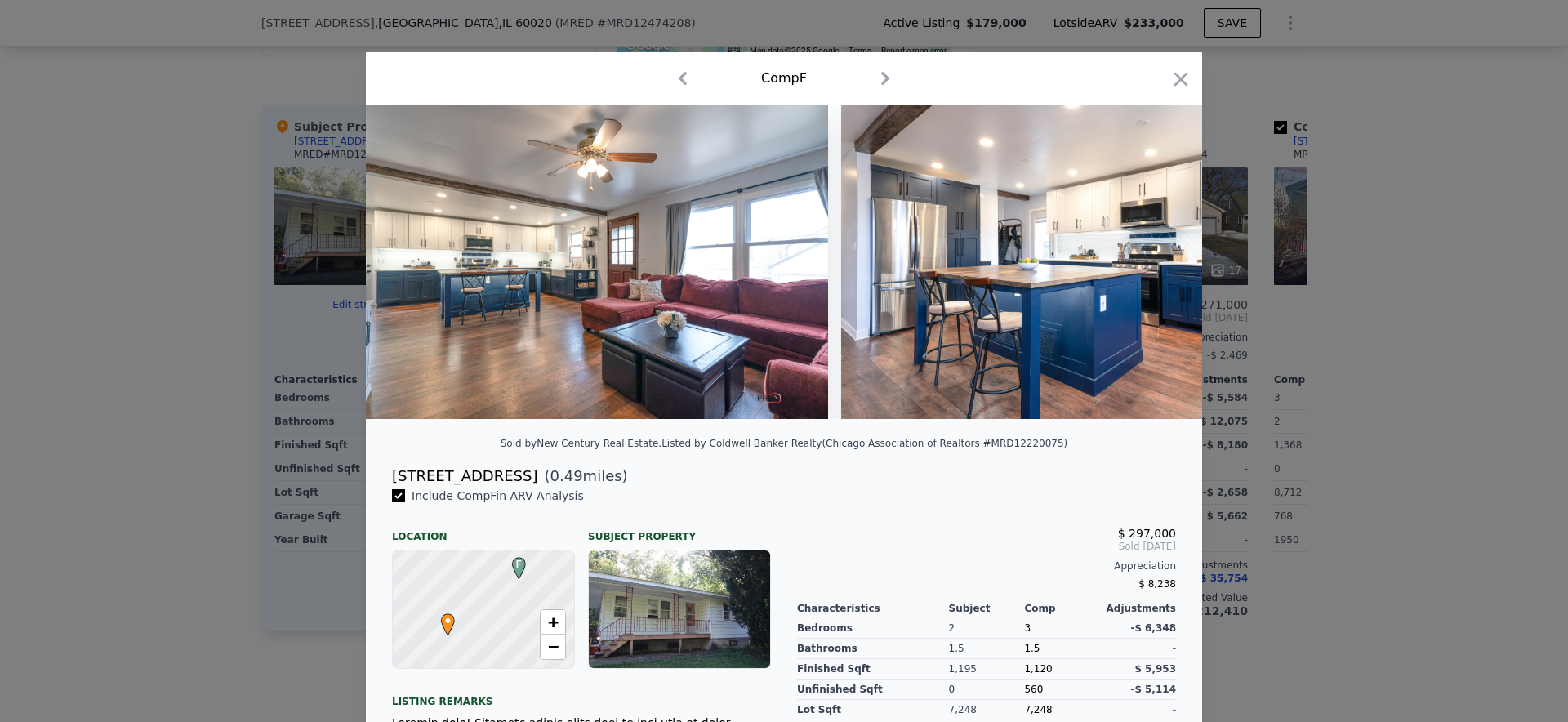
click at [1252, 217] on div at bounding box center [784, 361] width 1568 height 722
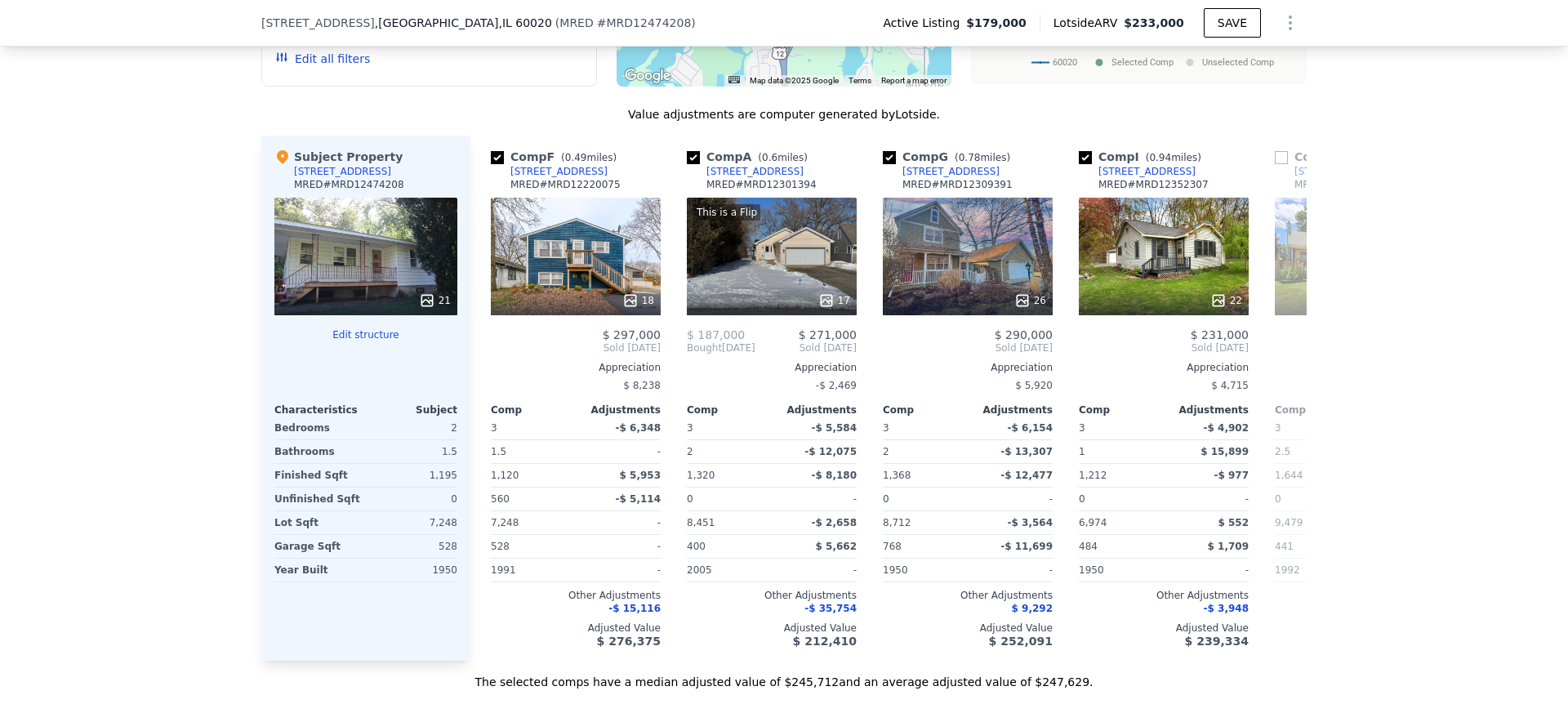
scroll to position [0, 379]
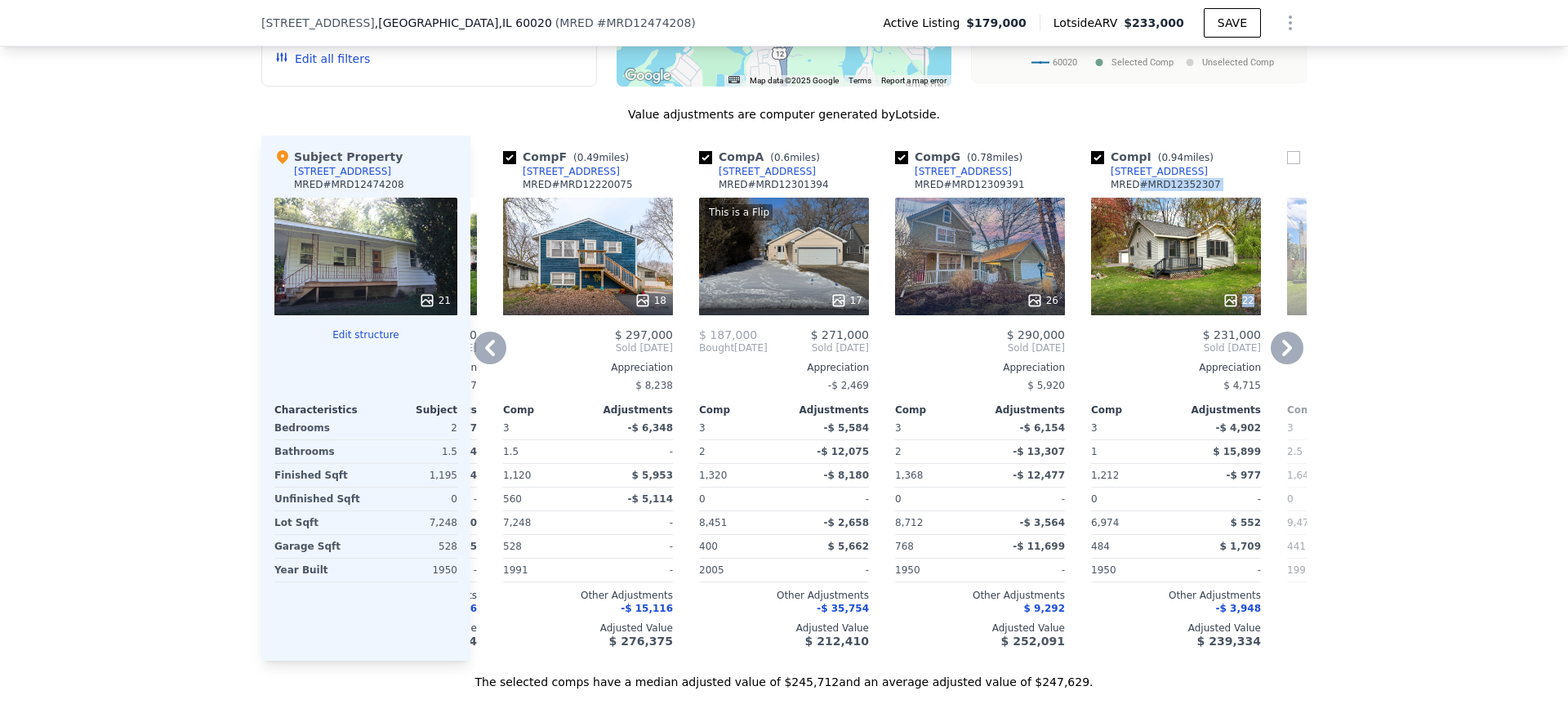
drag, startPoint x: 1221, startPoint y: 233, endPoint x: 1136, endPoint y: 174, distance: 103.5
click at [1136, 177] on div "Comp I ( 0.94 miles) 85 Bay Rd MRED # MRD12352307 22 $ 231,000 Sold Jun 2025 Ap…" at bounding box center [1176, 398] width 183 height 525
click at [1205, 149] on div "Comp I ( 0.94 miles)" at bounding box center [1156, 156] width 129 height 16
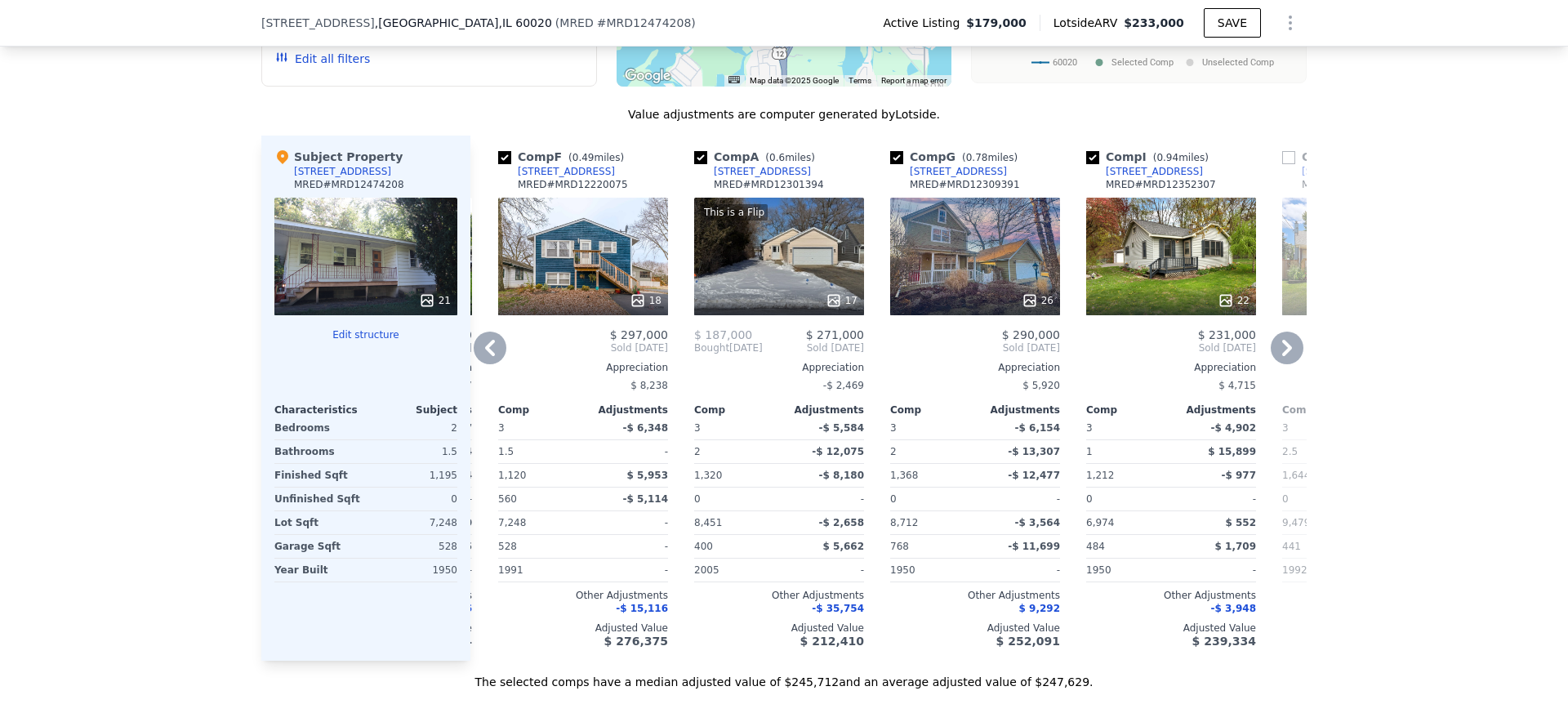
scroll to position [0, 391]
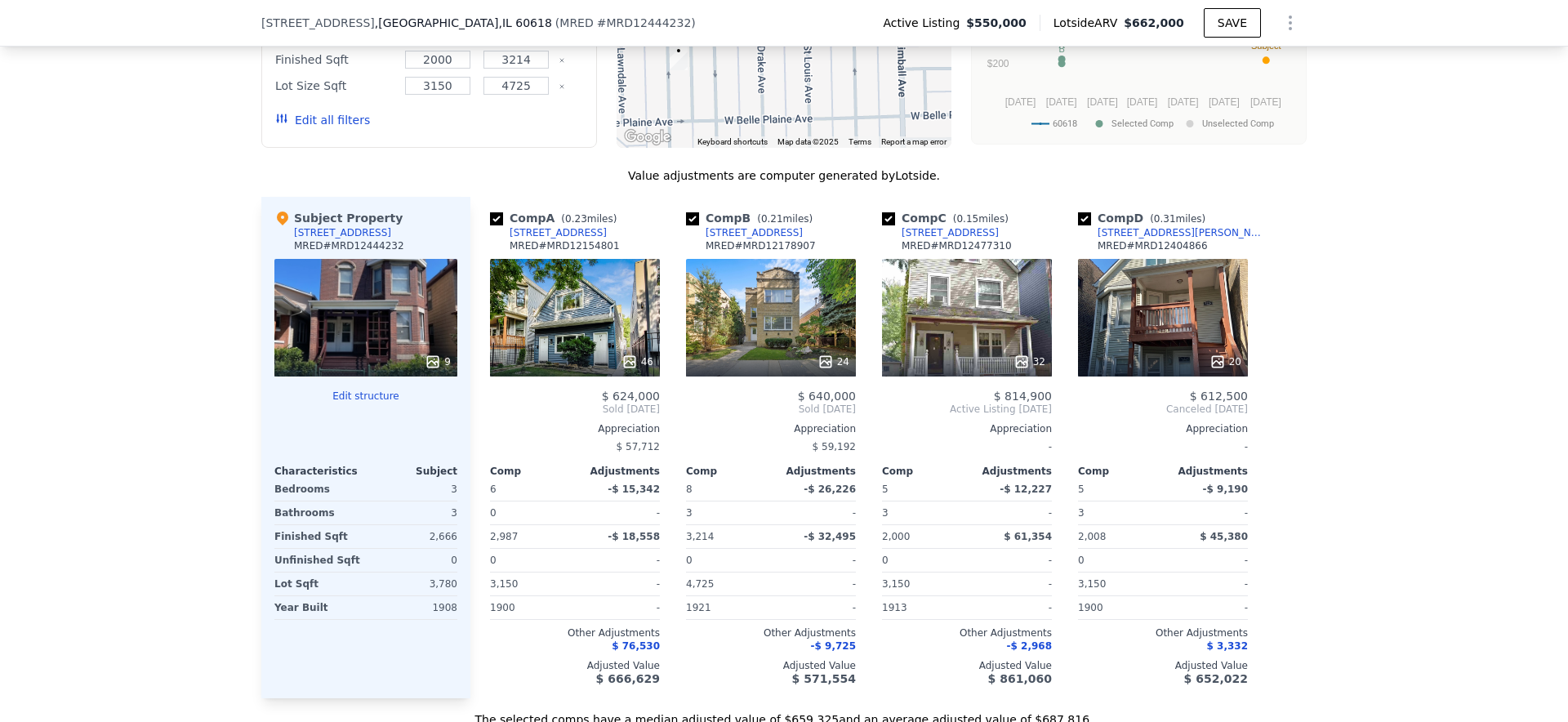
scroll to position [1939, 0]
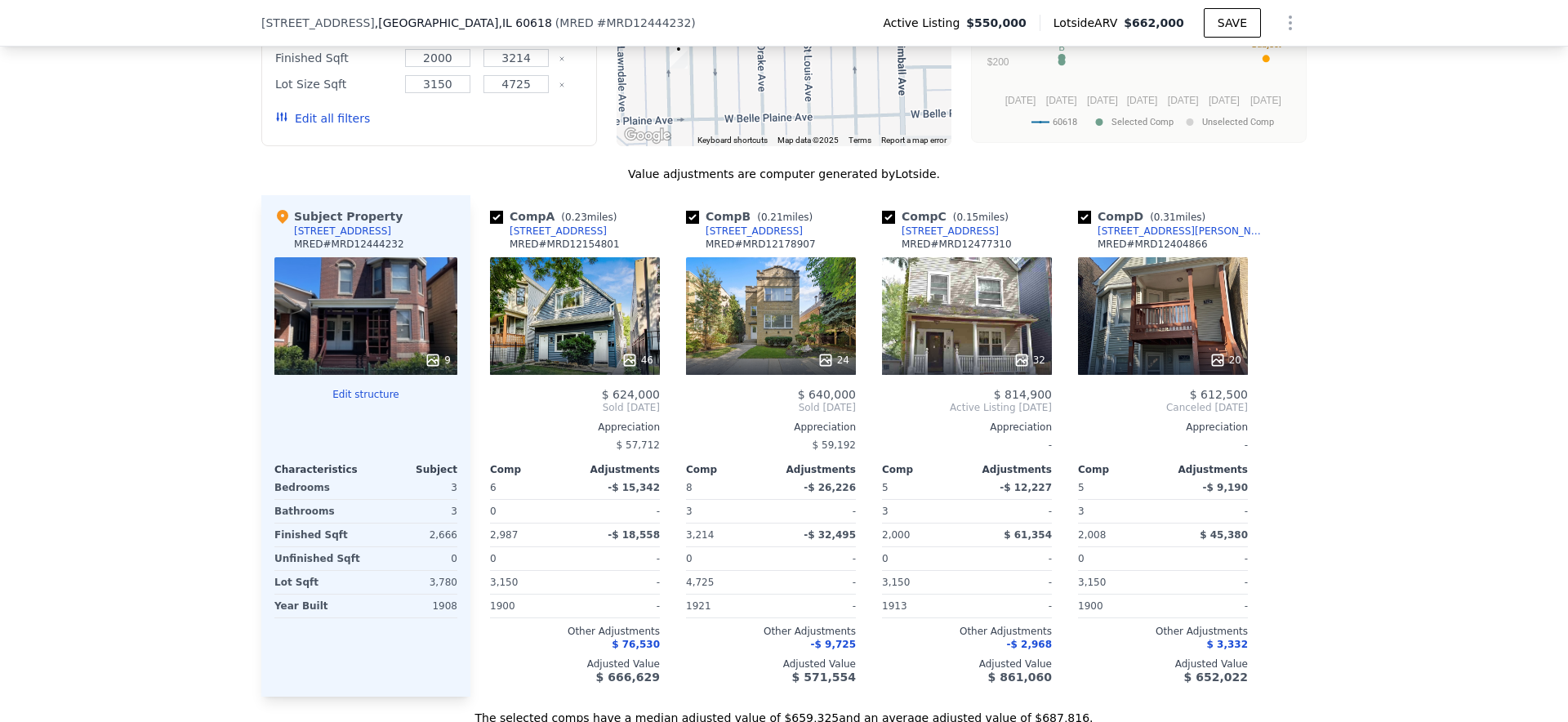
click at [574, 230] on div "[STREET_ADDRESS]" at bounding box center [557, 231] width 97 height 13
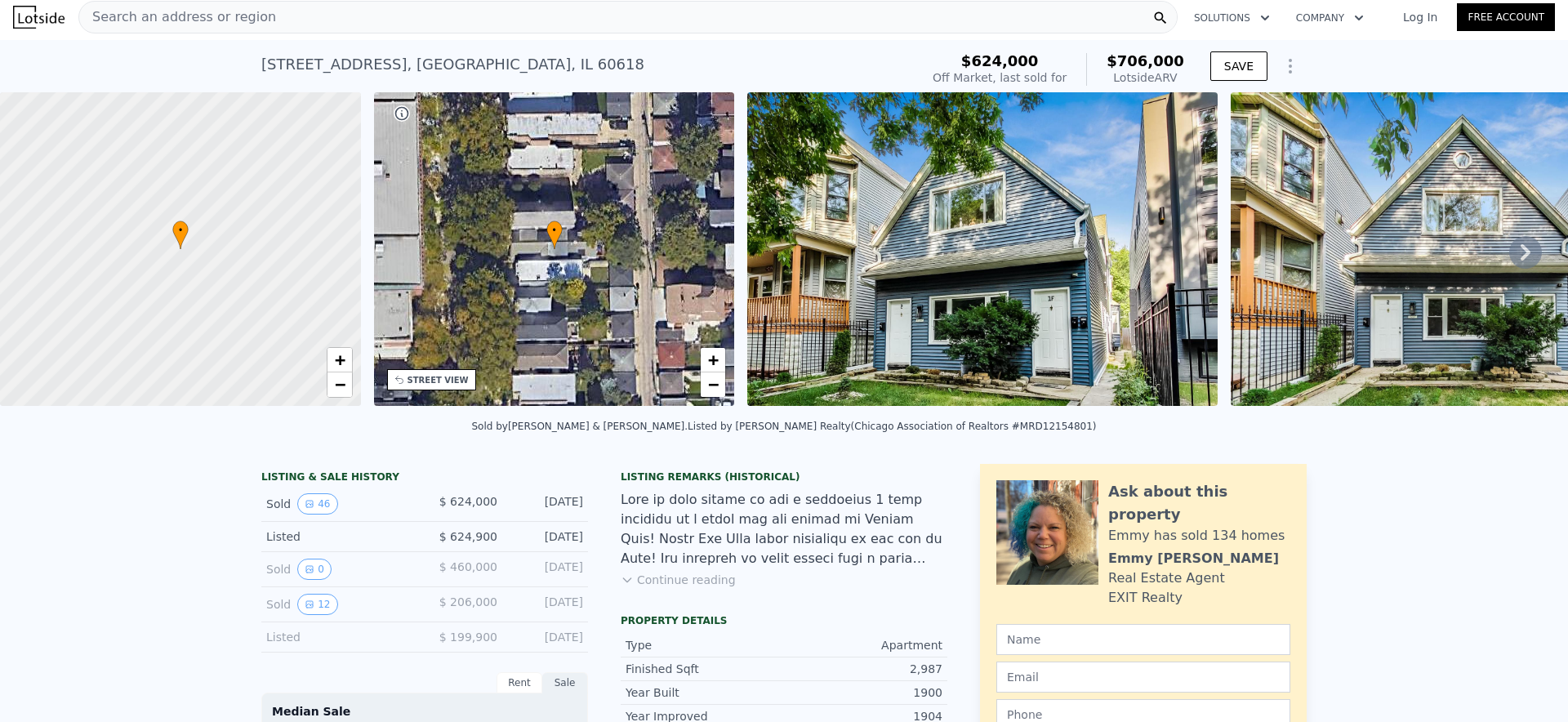
scroll to position [4, 0]
